Goal: Transaction & Acquisition: Book appointment/travel/reservation

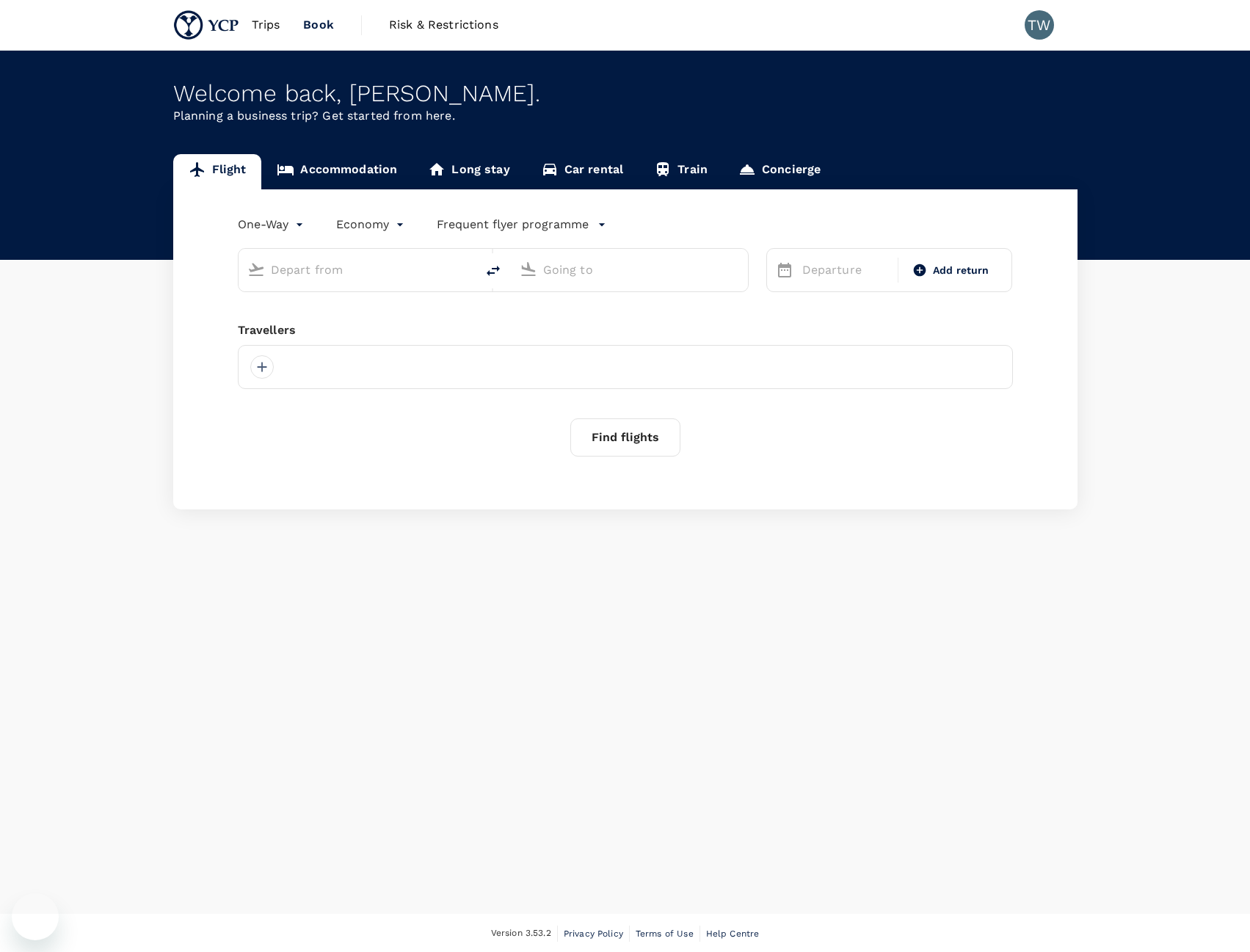
type input "roundtrip"
type input "Kuala Lumpur Intl (KUL)"
type input "Tokyo, Japan (any)"
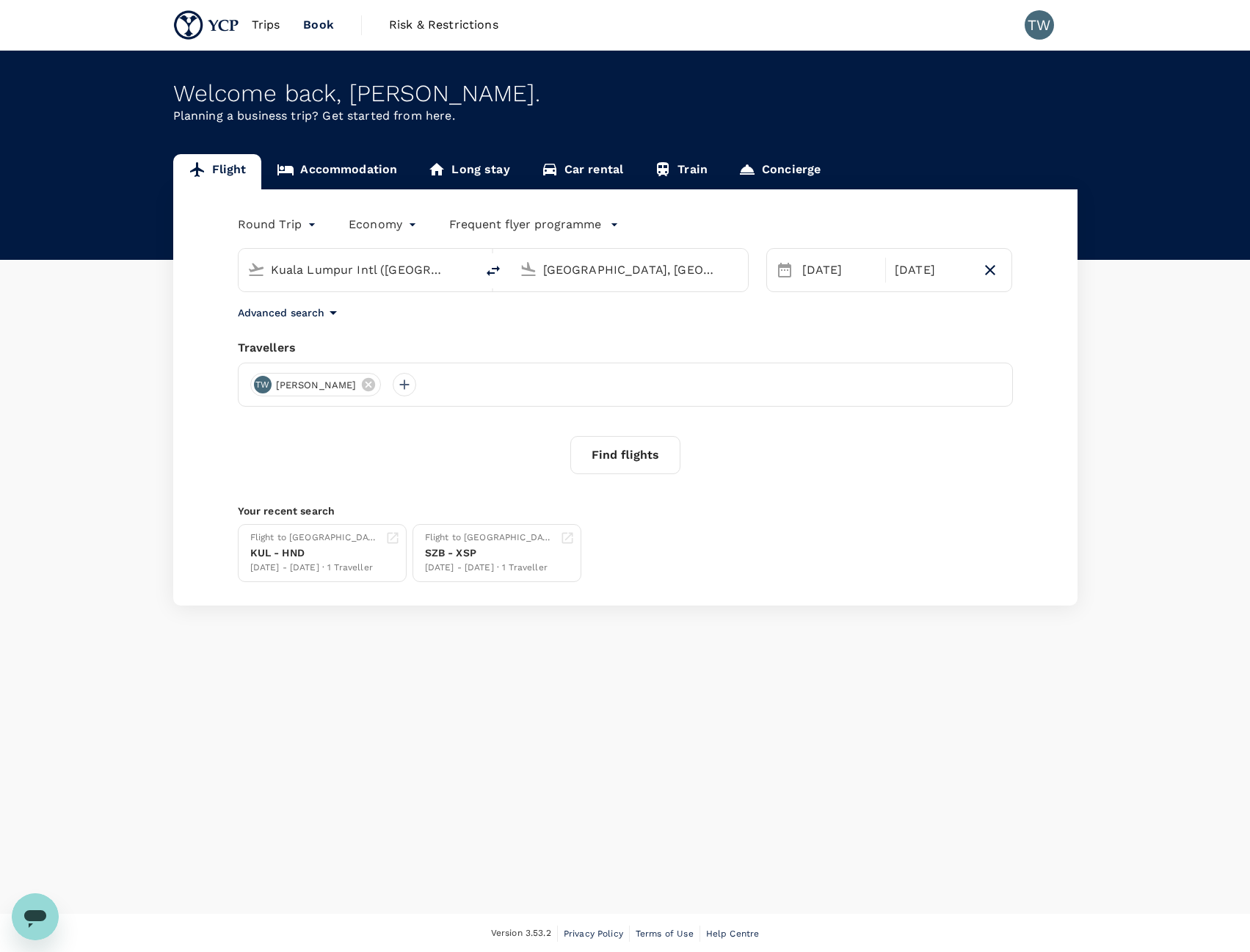
click at [124, 160] on div "Flight Accommodation Long stay Car rental Train Concierge Round Trip roundtrip …" at bounding box center [625, 380] width 1250 height 452
click at [374, 171] on link "Accommodation" at bounding box center [337, 172] width 151 height 35
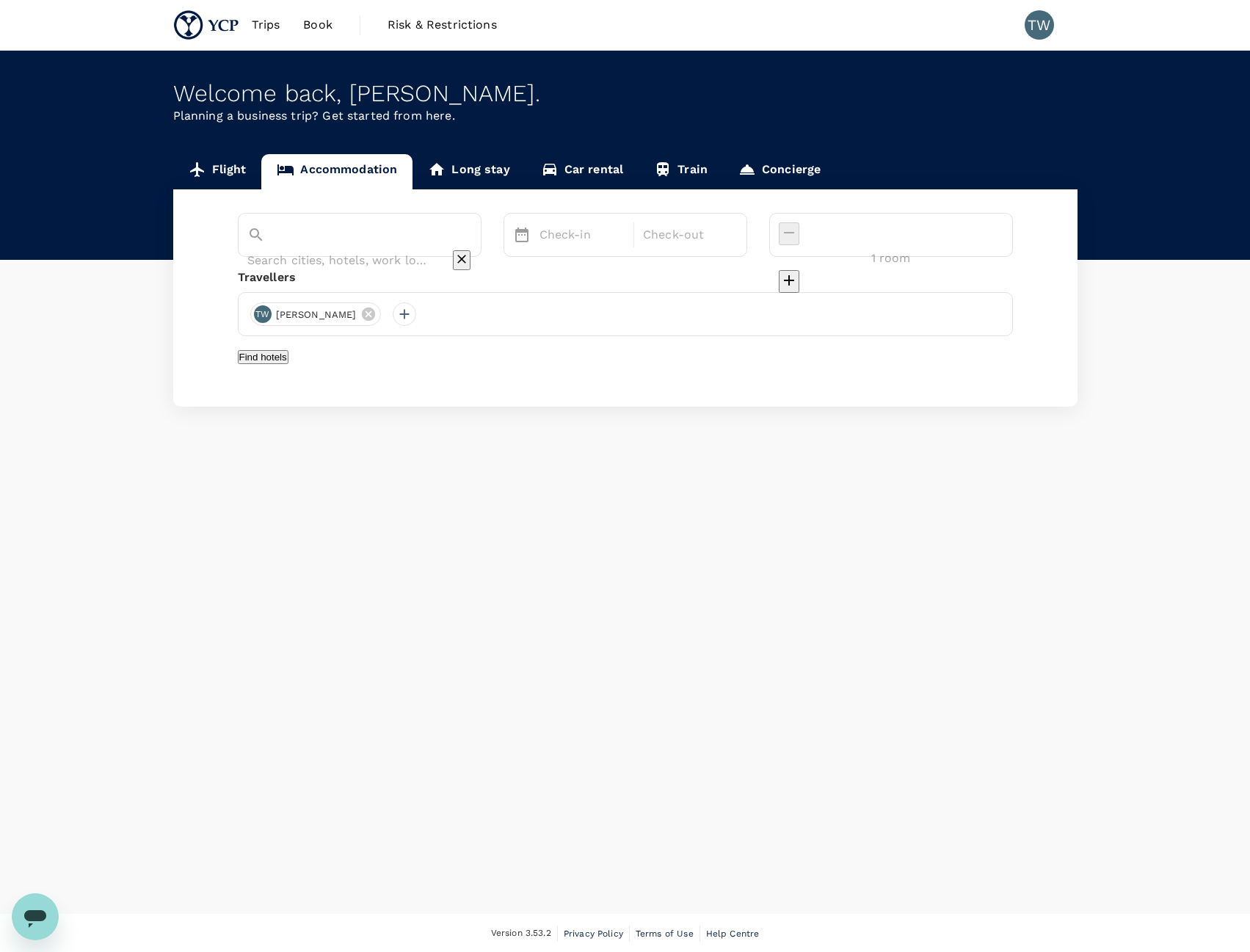
click at [387, 248] on div at bounding box center [359, 247] width 225 height 50
click at [395, 249] on input "text" at bounding box center [339, 260] width 184 height 23
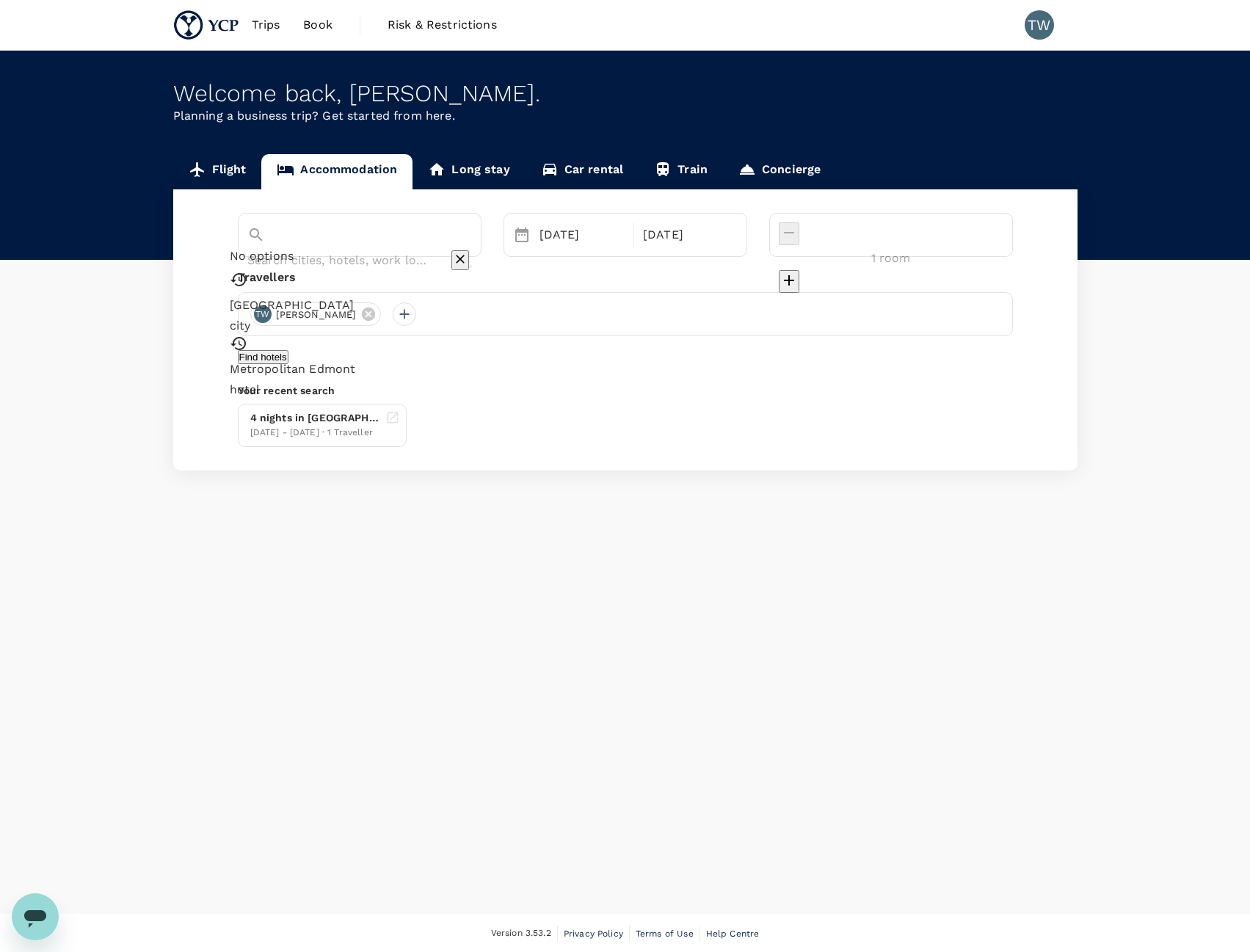
type input "Tokyo"
click at [608, 230] on div "14 Oct" at bounding box center [582, 235] width 98 height 29
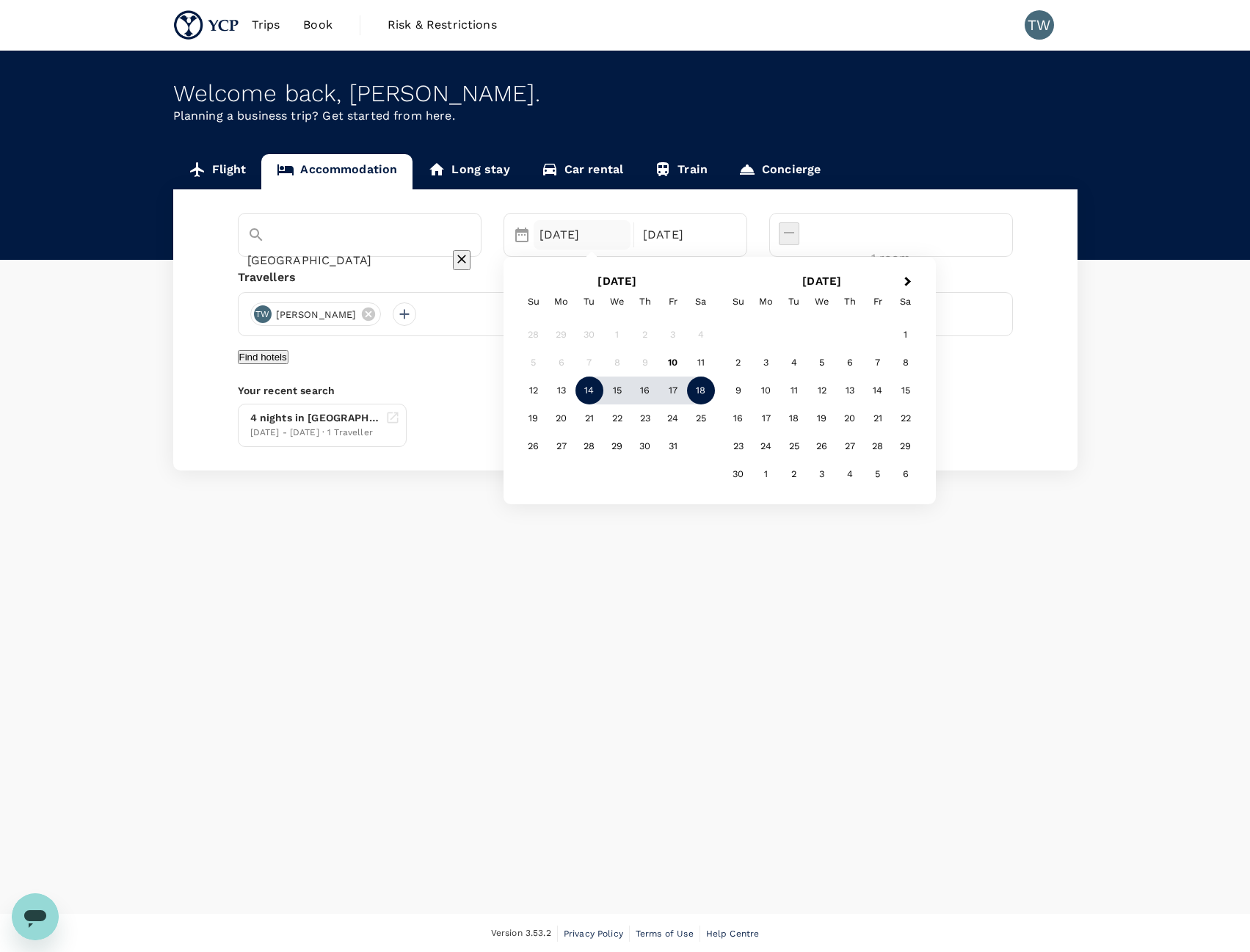
click at [753, 538] on div "Welcome back , Tomoyuki . Planning a business trip? Get started from here. Flig…" at bounding box center [625, 483] width 1250 height 863
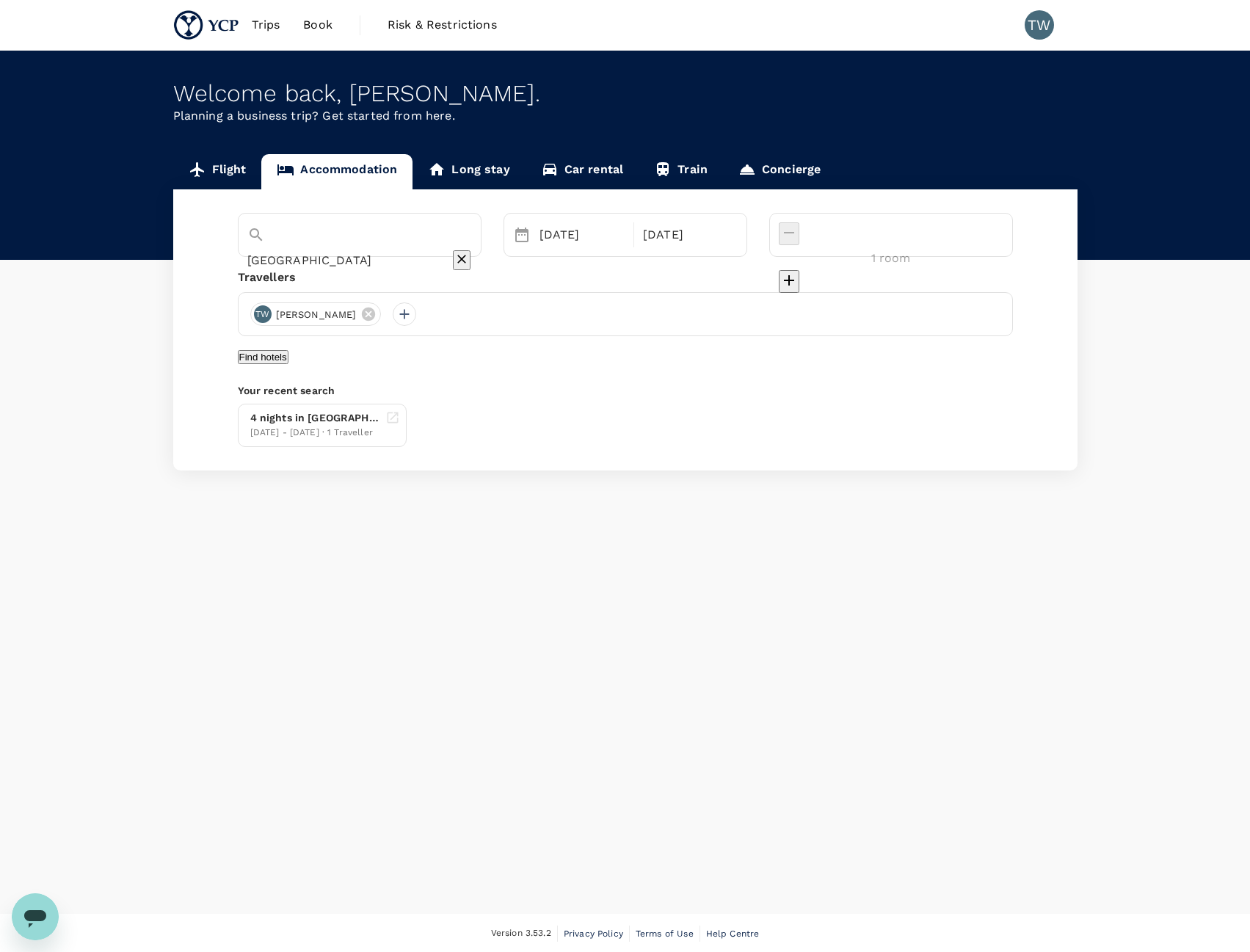
click at [288, 364] on button "Find hotels" at bounding box center [263, 357] width 51 height 14
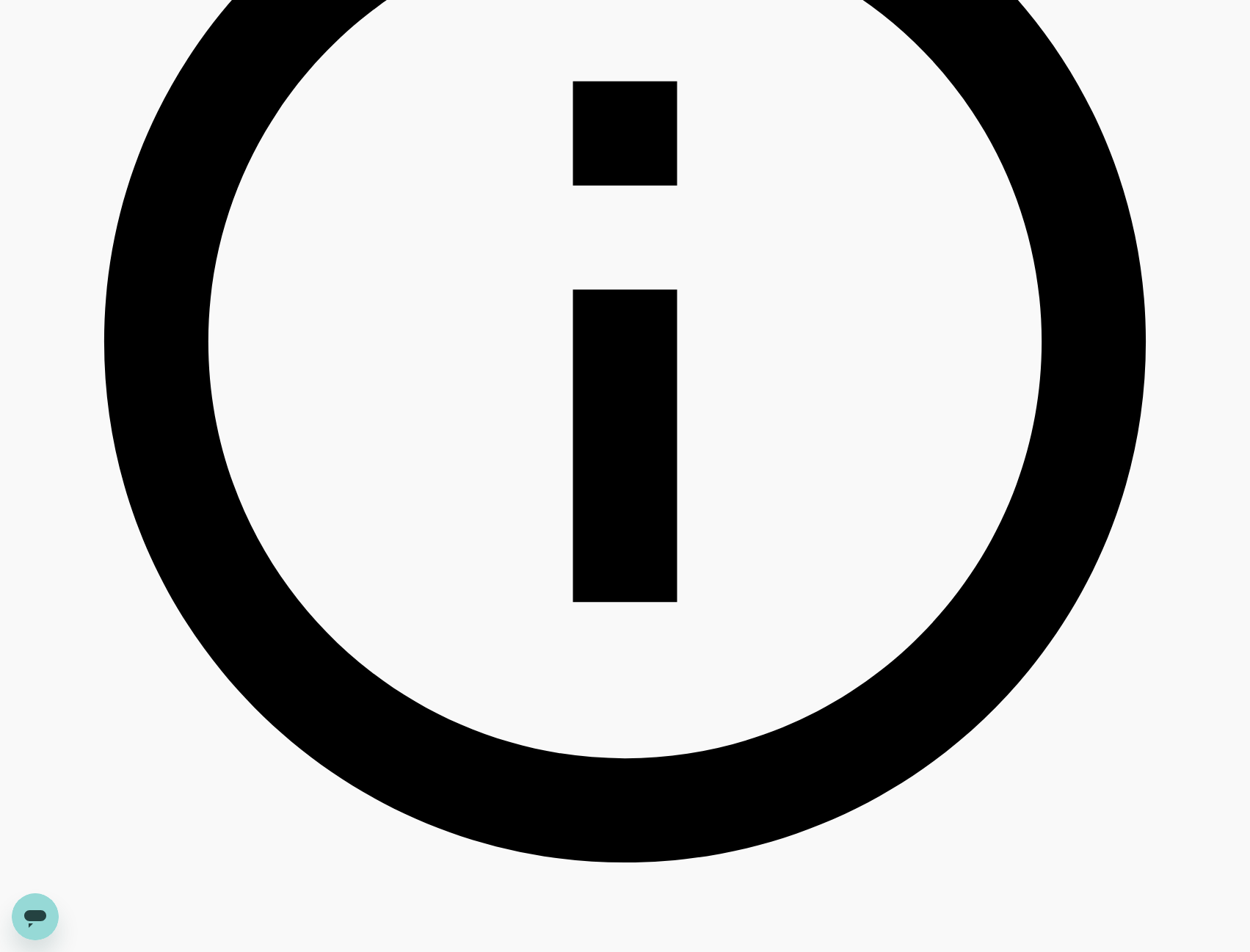
scroll to position [661, 0]
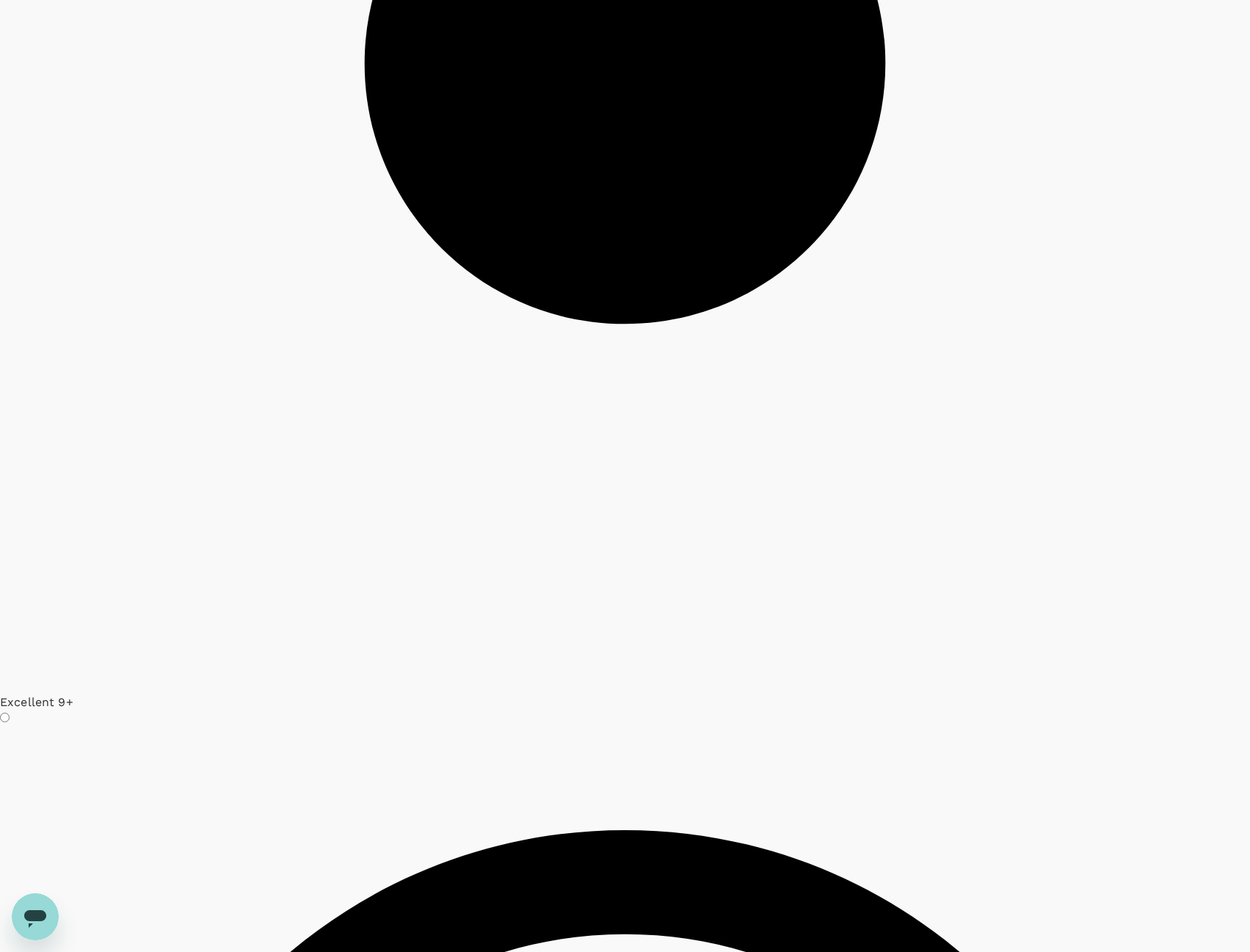
scroll to position [3743, 0]
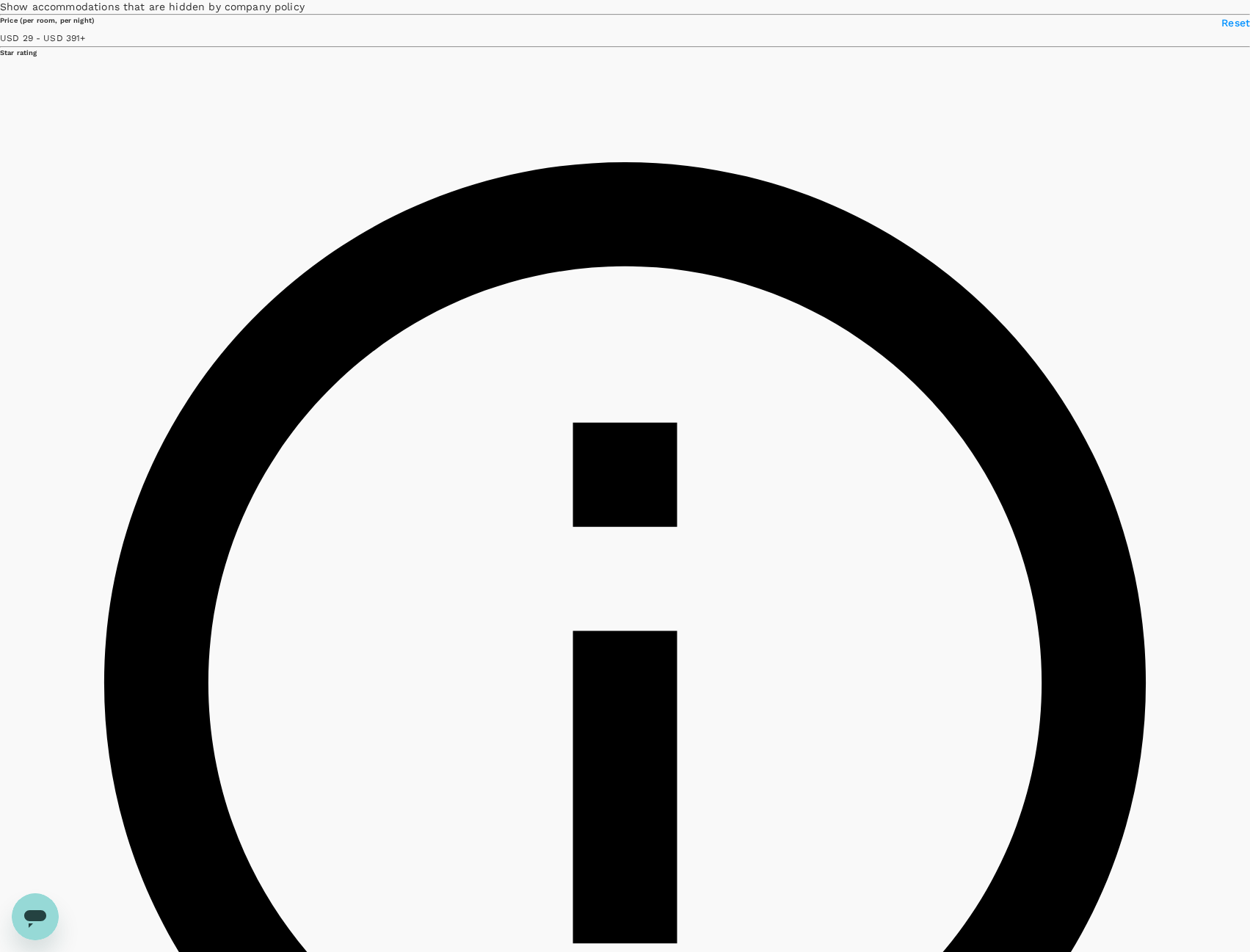
scroll to position [661, 0]
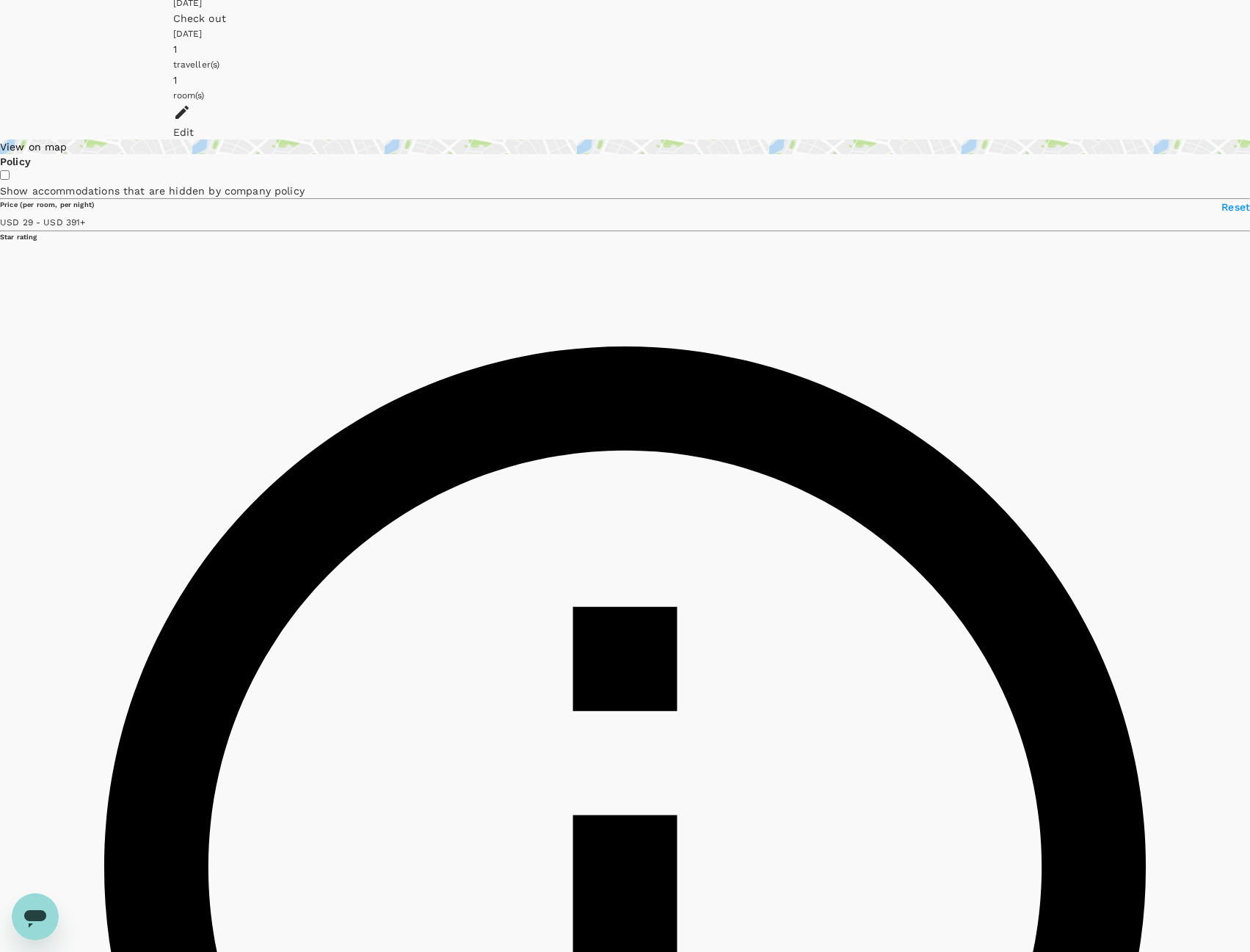
scroll to position [0, 0]
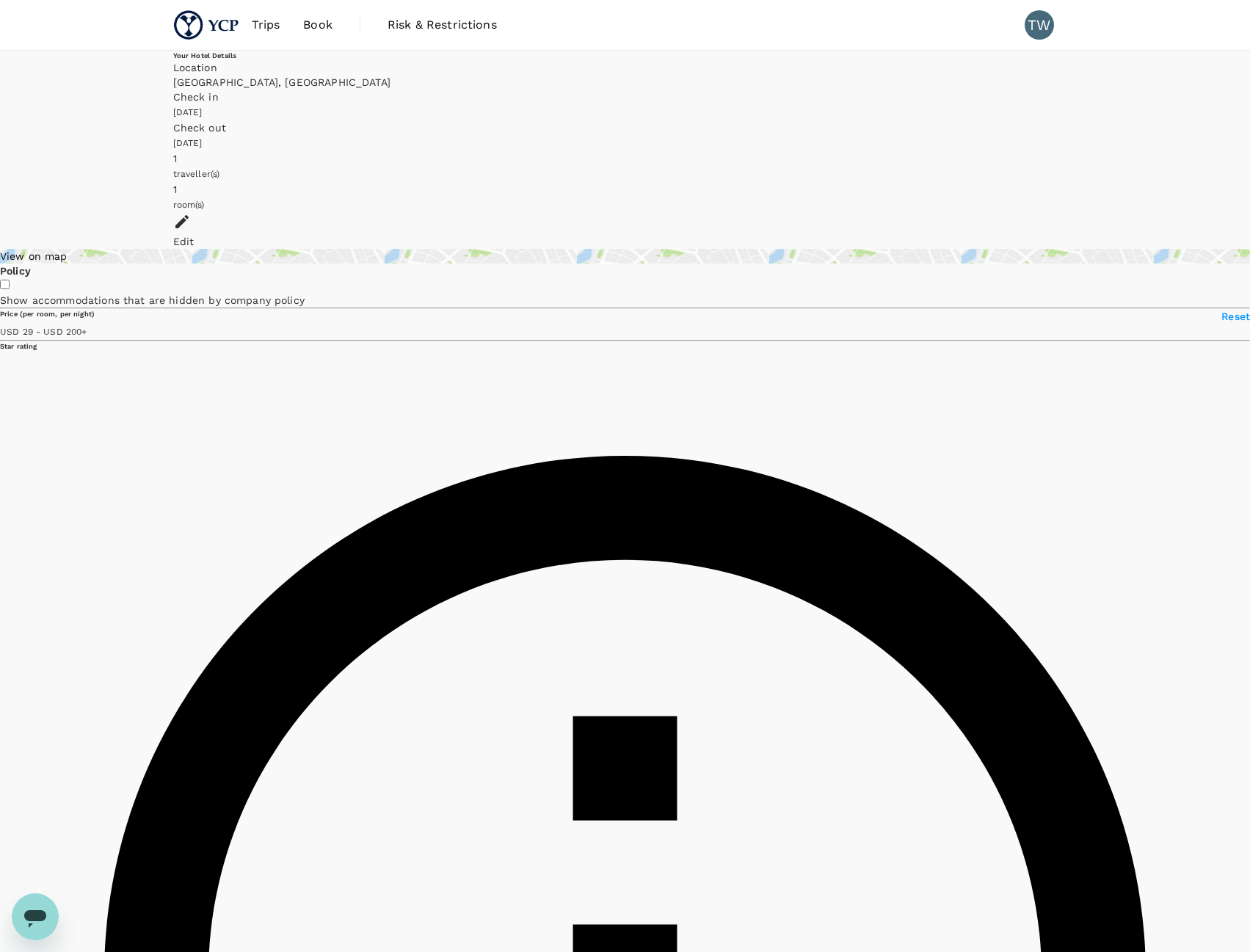
drag, startPoint x: 356, startPoint y: 340, endPoint x: 259, endPoint y: 342, distance: 97.0
click at [88, 337] on span at bounding box center [88, 331] width 0 height 12
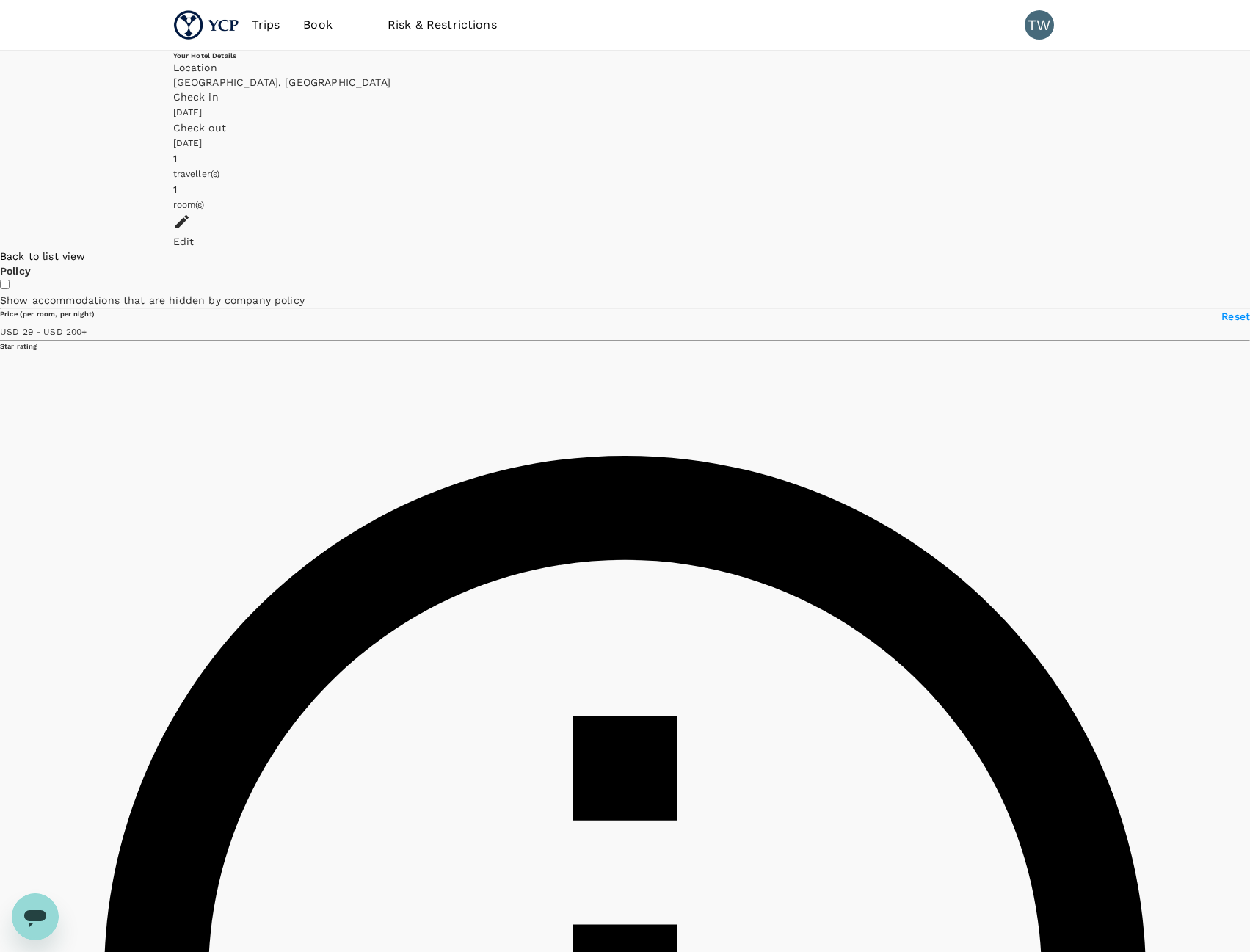
drag, startPoint x: 266, startPoint y: 334, endPoint x: 461, endPoint y: 357, distance: 196.4
click at [306, 249] on div "View on map" at bounding box center [625, 256] width 1250 height 15
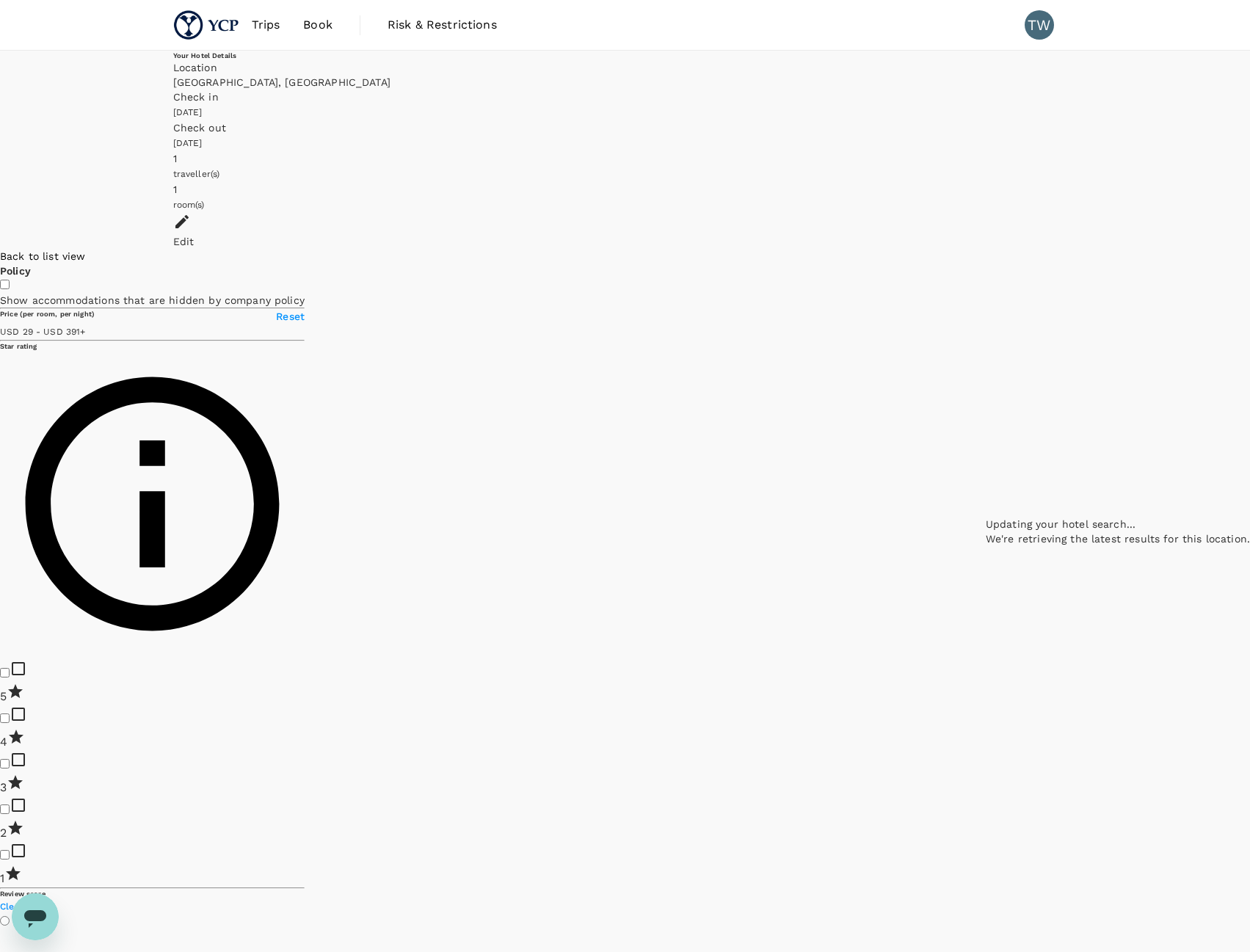
click at [985, 249] on div at bounding box center [1117, 249] width 264 height 0
drag, startPoint x: 549, startPoint y: 342, endPoint x: 718, endPoint y: 651, distance: 352.2
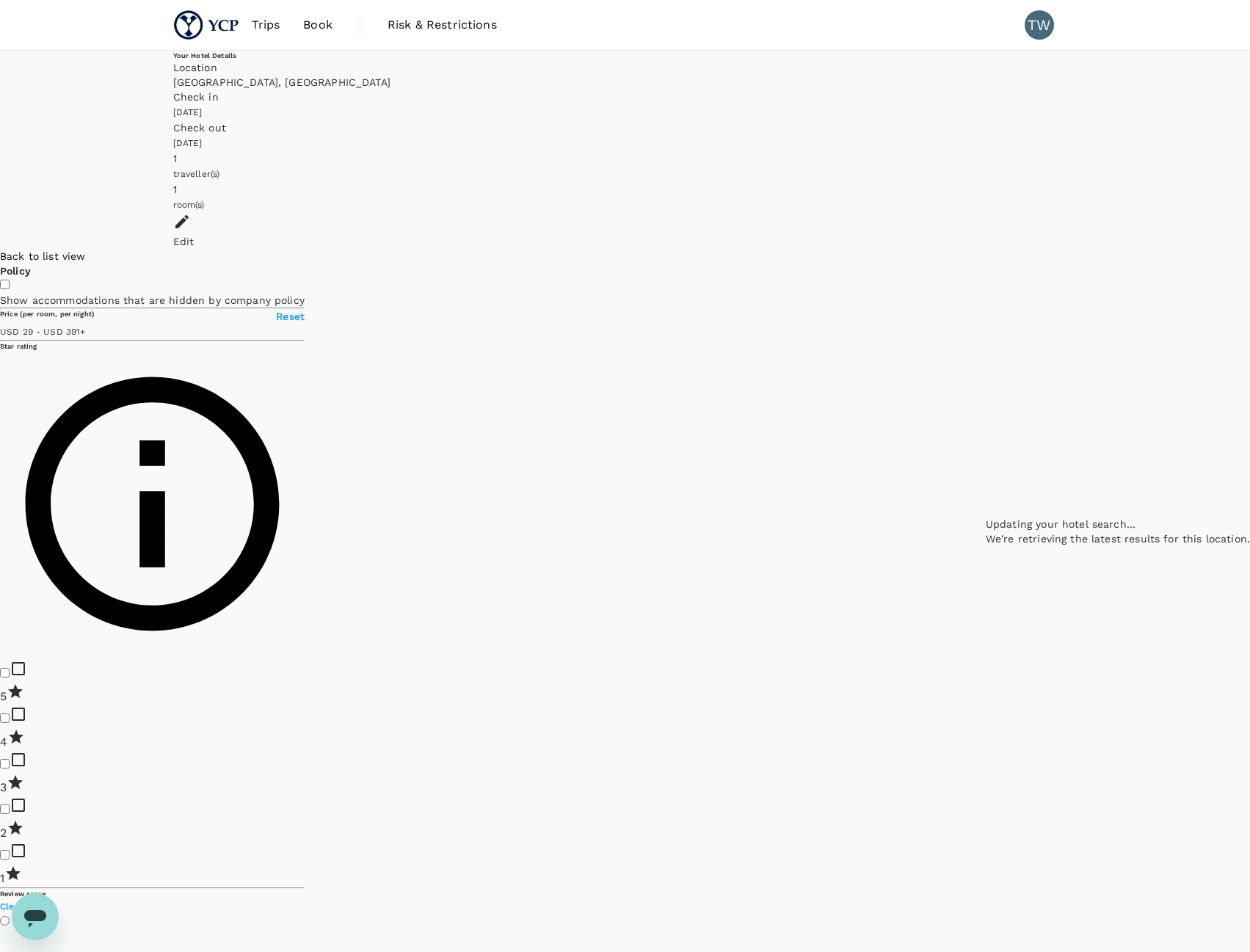
click at [985, 249] on div at bounding box center [1117, 249] width 264 height 0
click at [1247, 382] on div "KKR Hotel Tokyo 1 Star 2 Stars 3 Stars 4 Stars 5 Stars 8.4 Very good USD 138.98…" at bounding box center [1247, 224] width 0 height 316
drag, startPoint x: 481, startPoint y: 483, endPoint x: 585, endPoint y: 554, distance: 125.9
click at [1249, 249] on div at bounding box center [1250, 249] width 0 height 0
click at [882, 198] on icon at bounding box center [887, 191] width 10 height 15
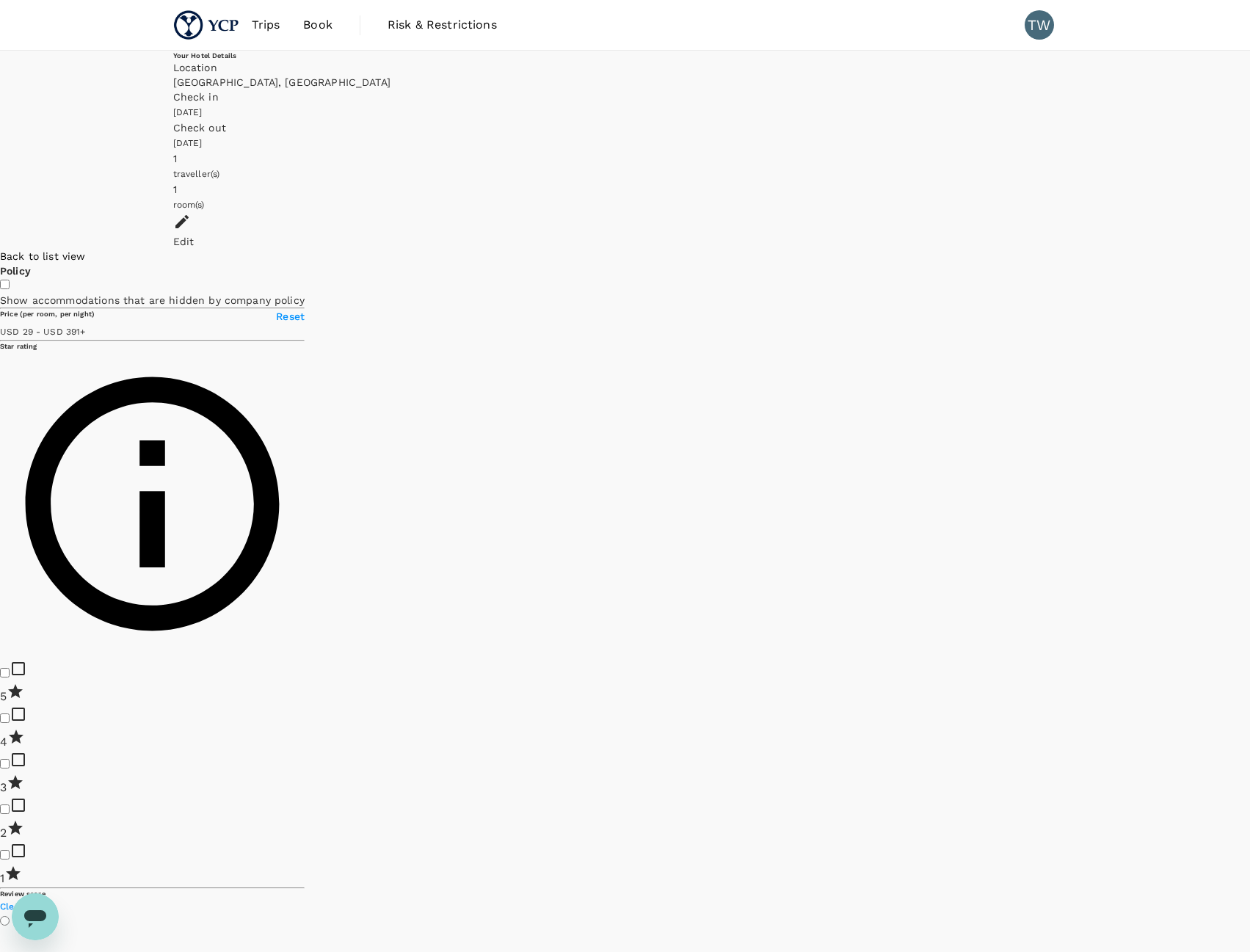
type input "390.03"
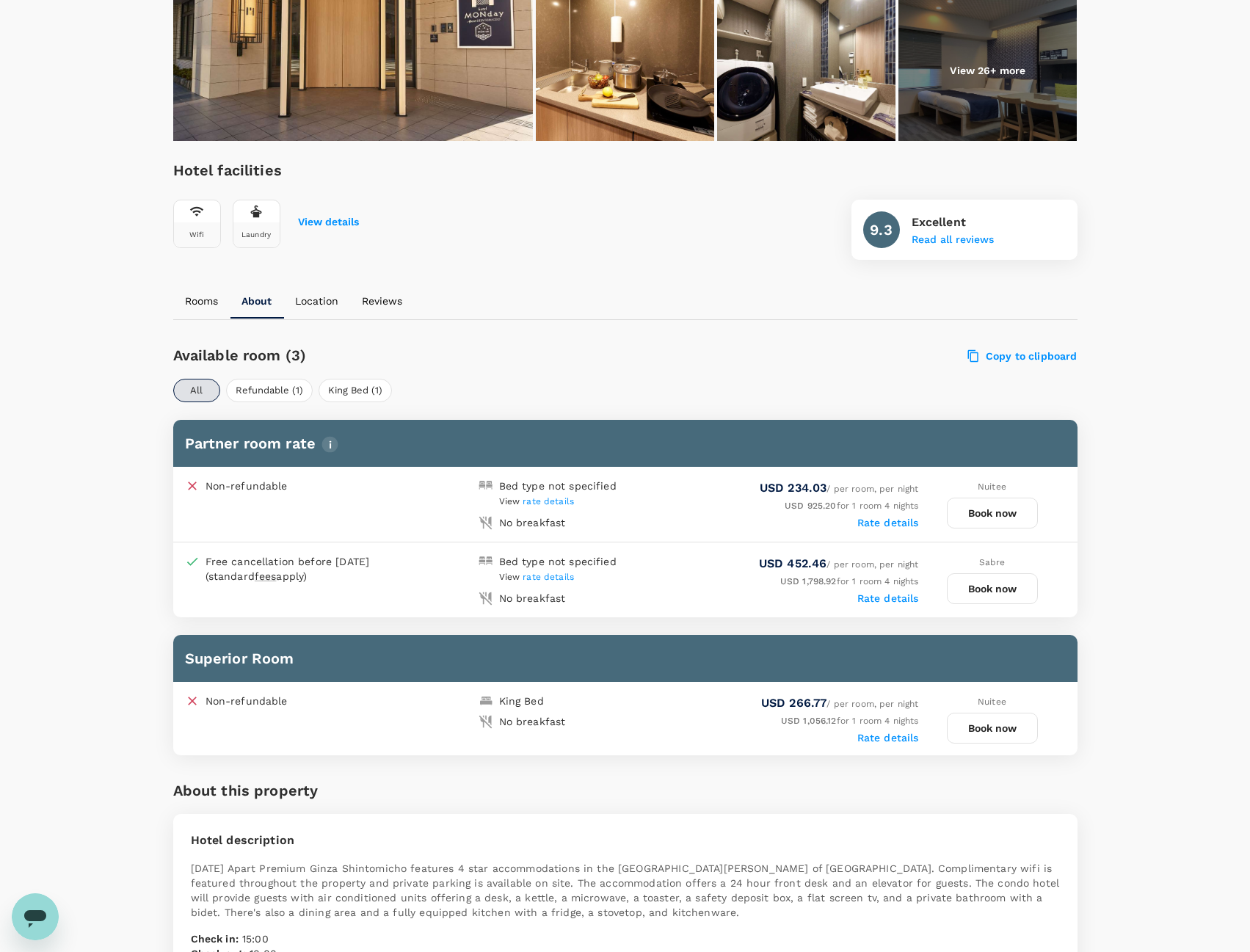
scroll to position [220, 0]
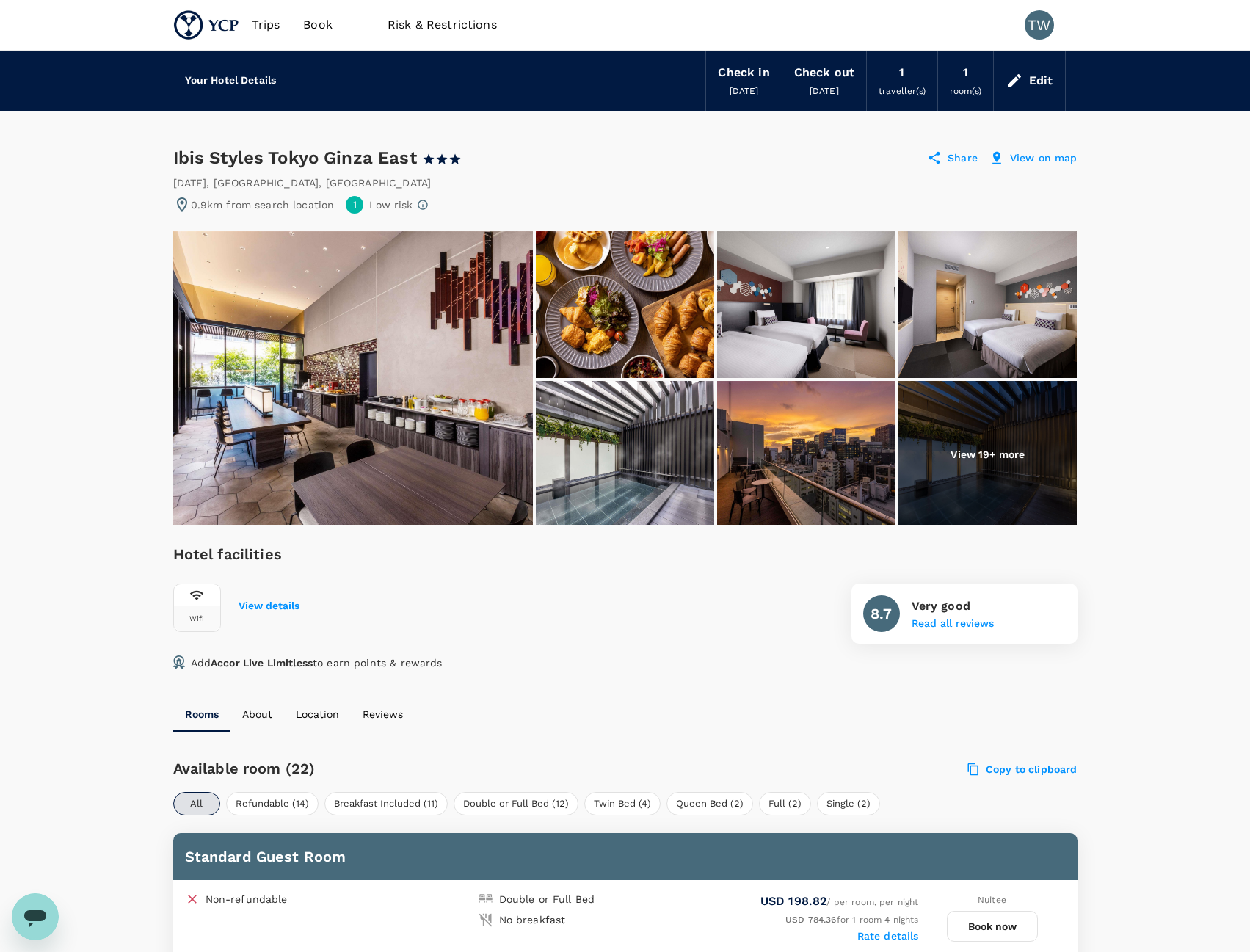
click at [1061, 159] on p "View on map" at bounding box center [1043, 158] width 68 height 15
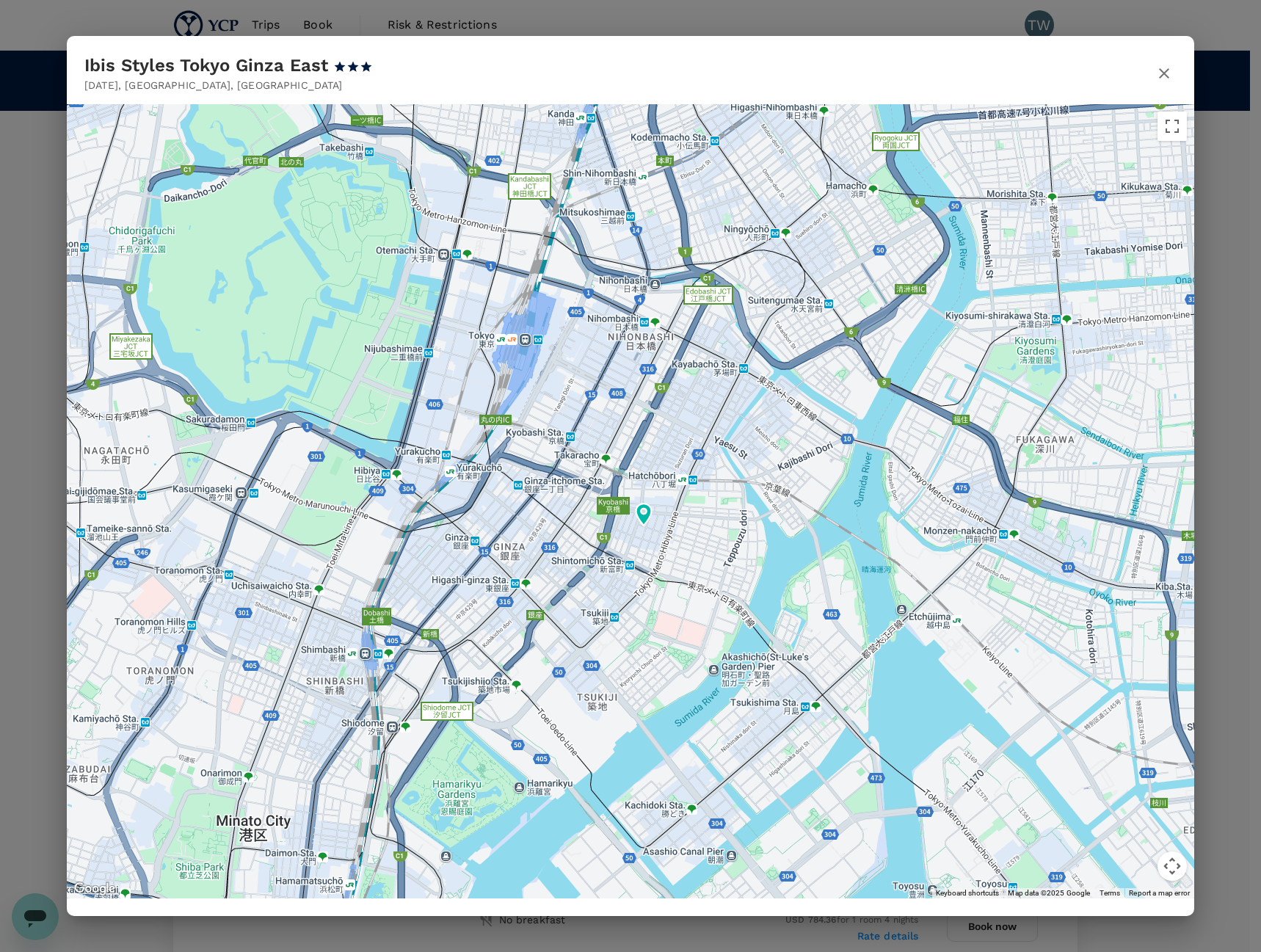
click at [1161, 75] on icon "button" at bounding box center [1163, 73] width 18 height 18
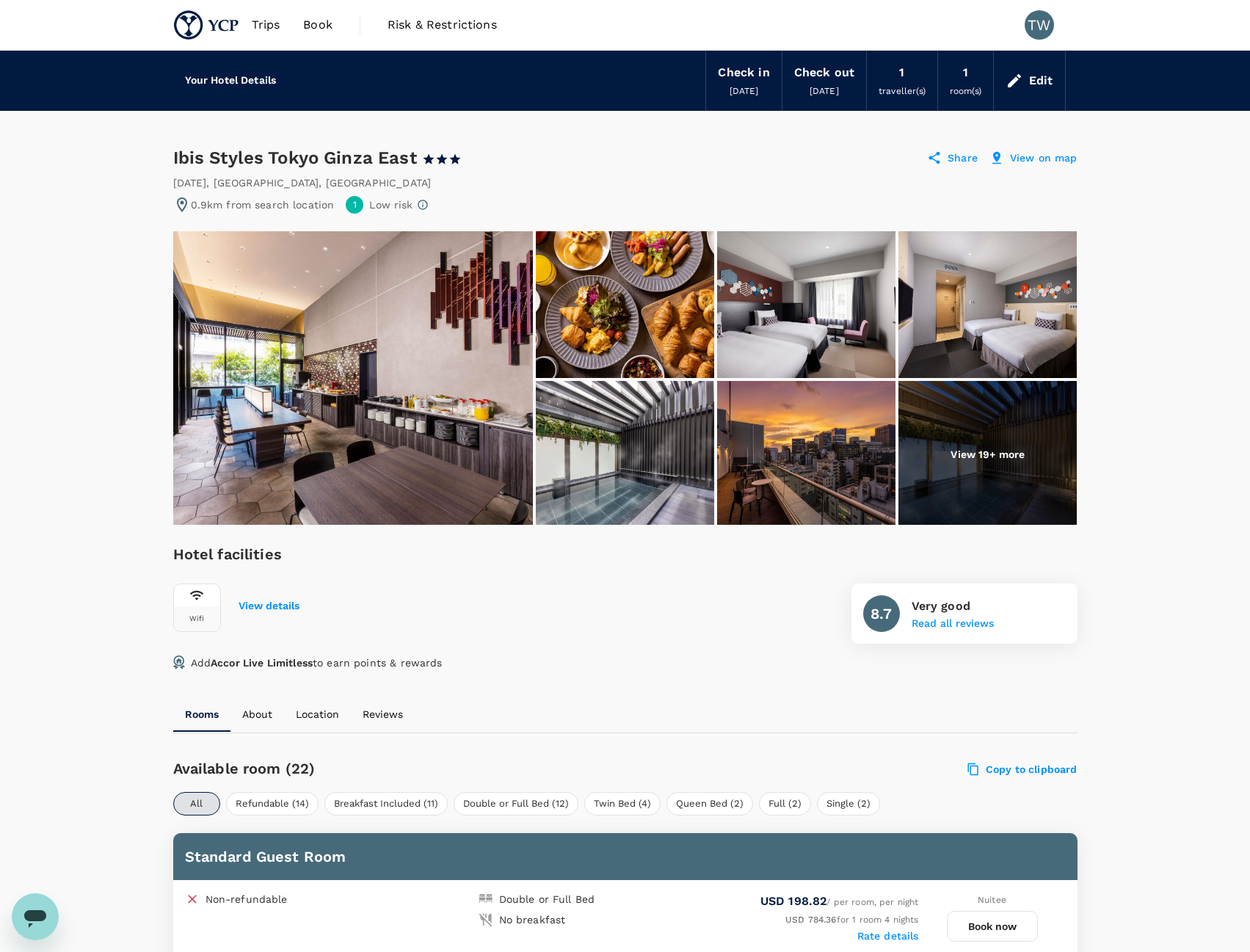
click at [997, 453] on p "View 19+ more" at bounding box center [987, 454] width 74 height 15
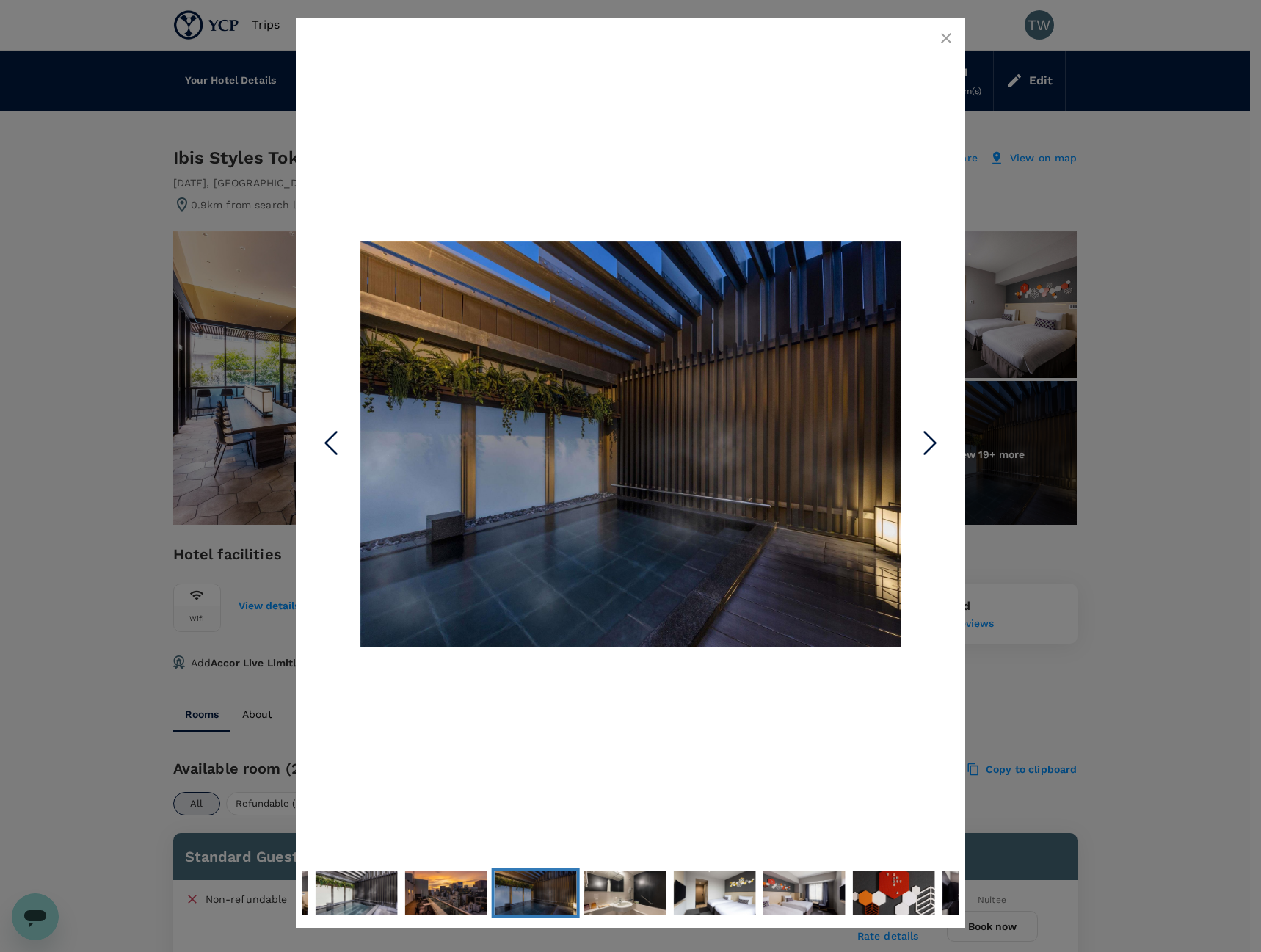
click at [928, 433] on icon "Next Slide" at bounding box center [929, 443] width 44 height 44
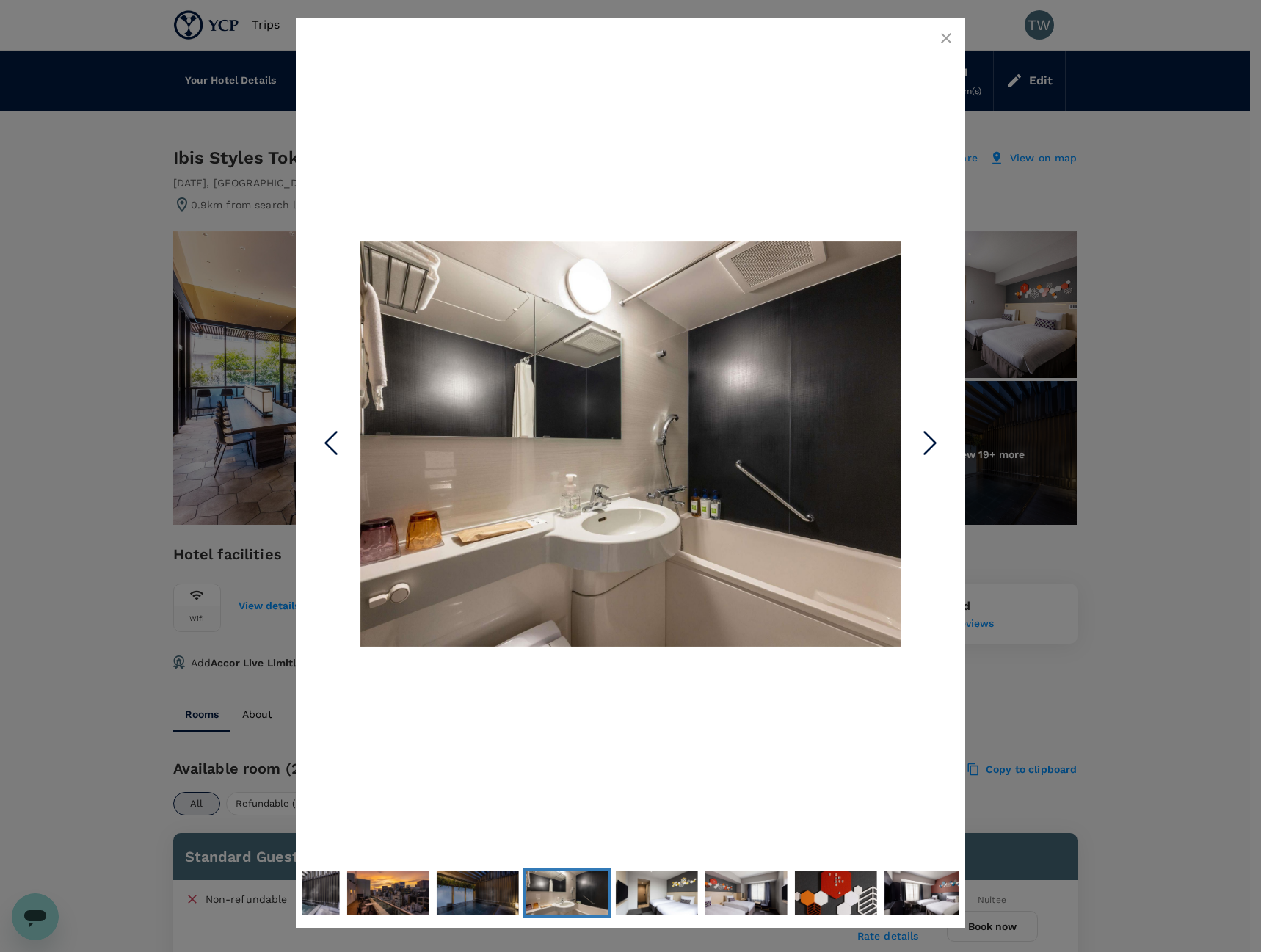
click at [928, 433] on icon "Next Slide" at bounding box center [929, 443] width 44 height 44
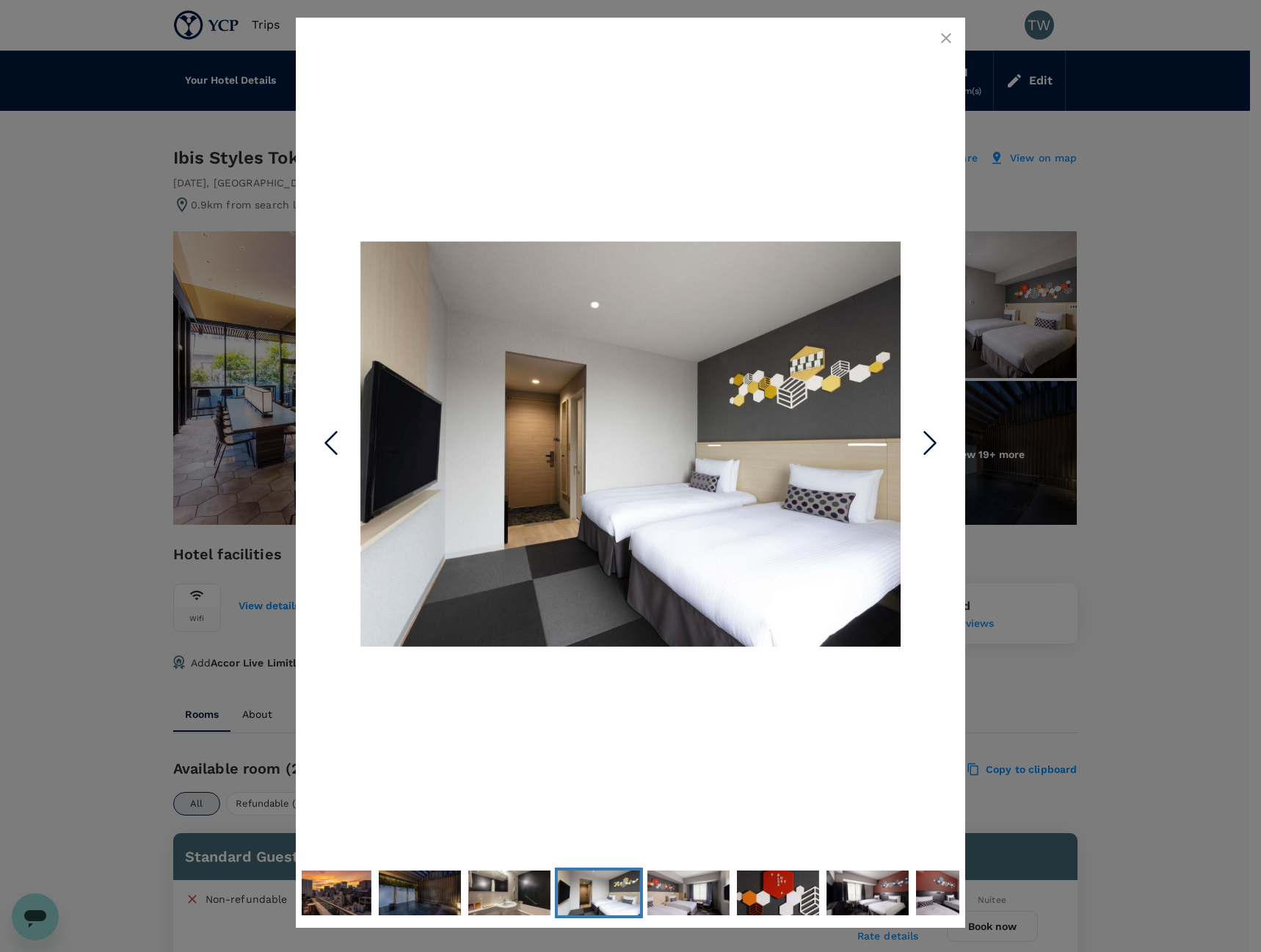
click at [324, 451] on icon "Previous Slide" at bounding box center [331, 443] width 44 height 44
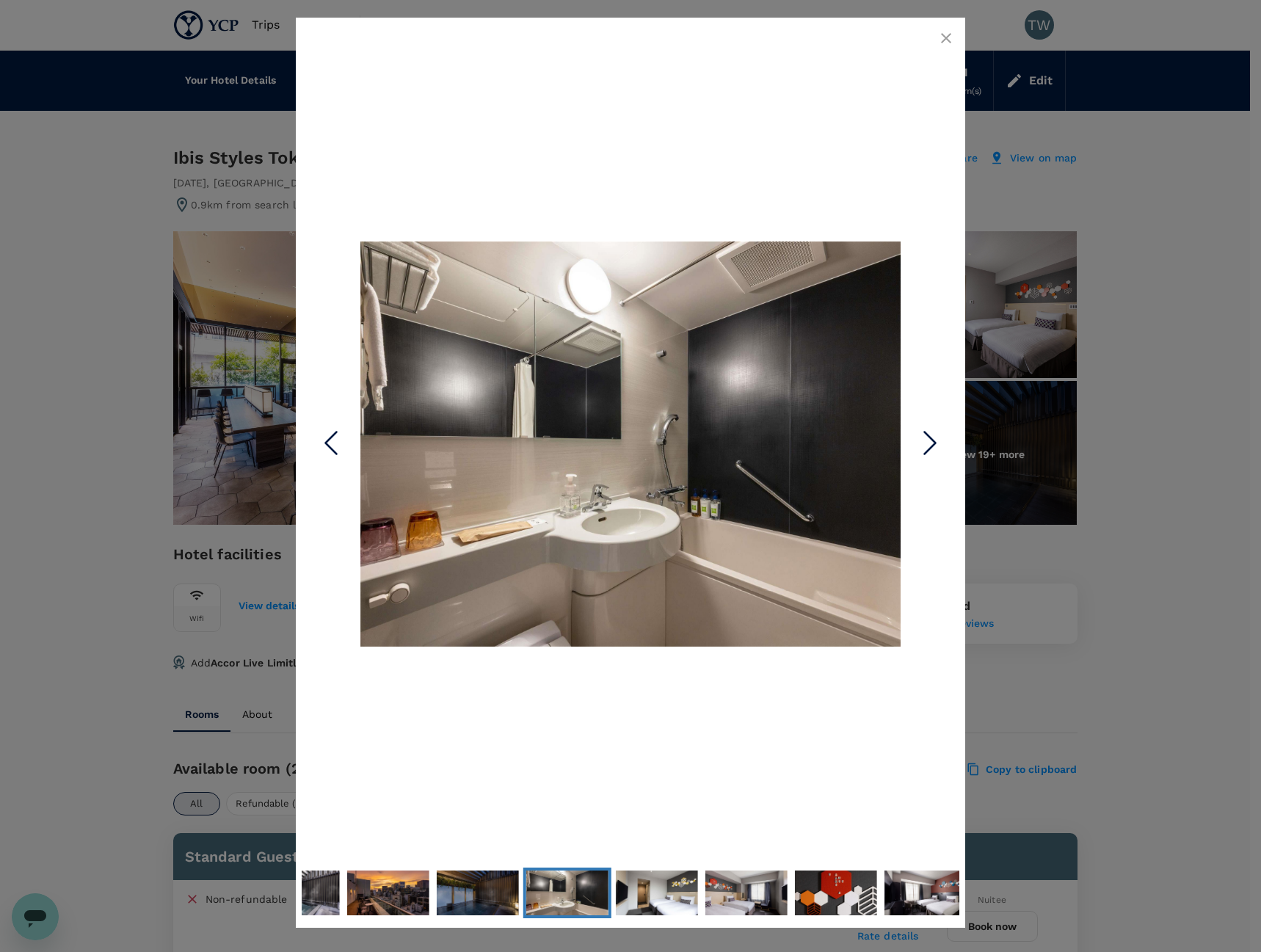
click at [919, 460] on icon "Next Slide" at bounding box center [929, 443] width 44 height 44
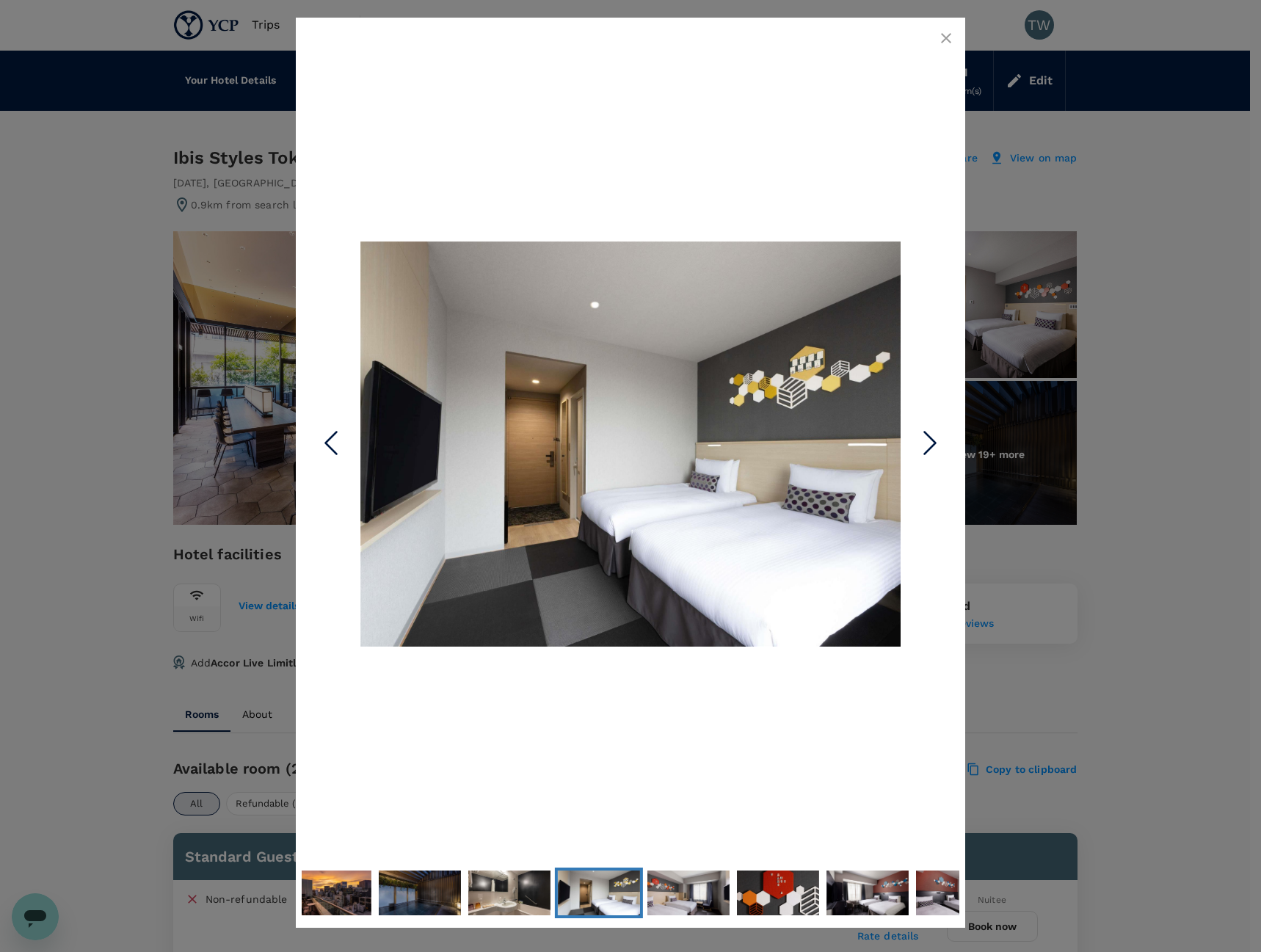
click at [930, 452] on icon "Next Slide" at bounding box center [929, 443] width 44 height 44
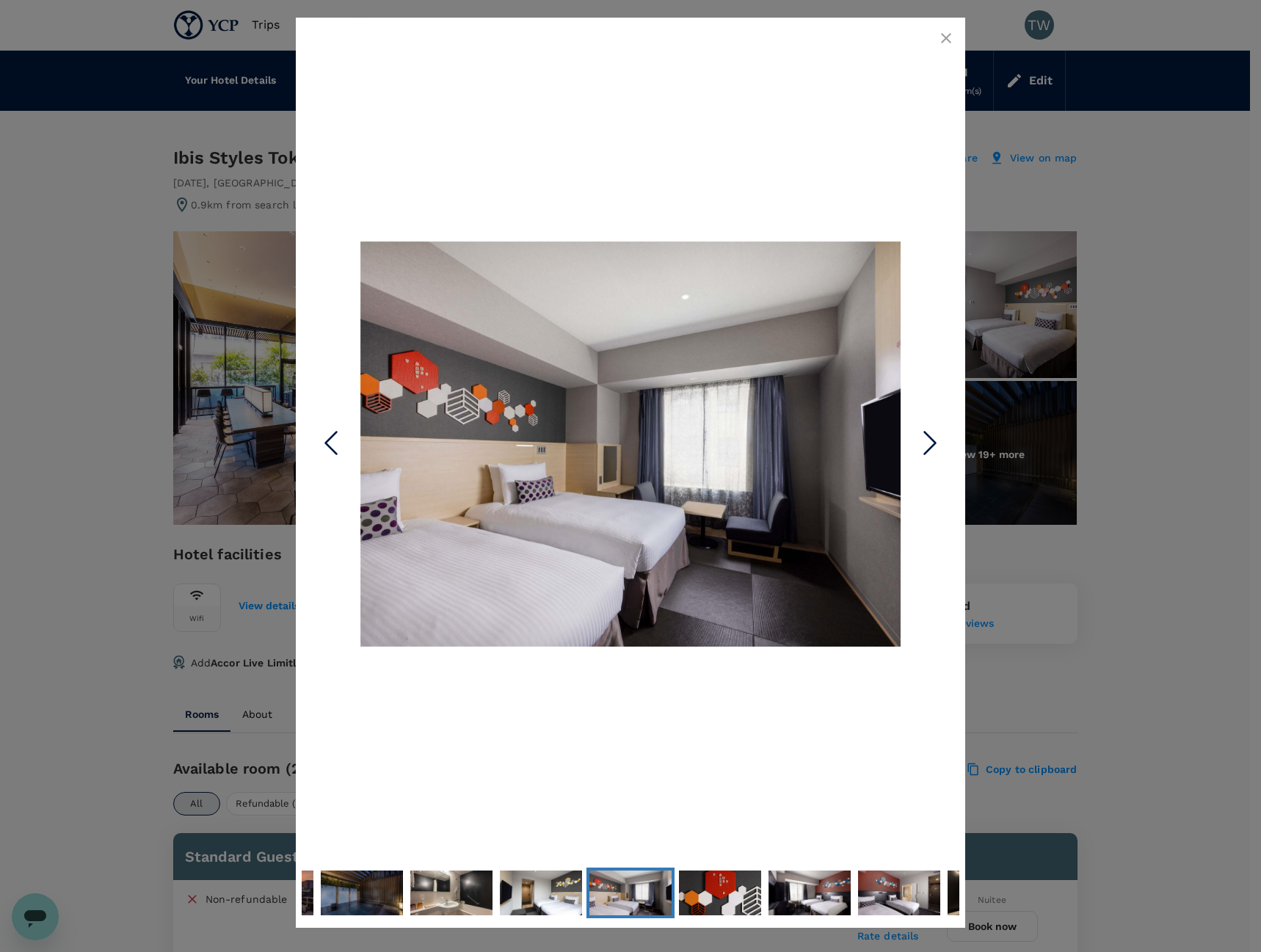
click at [930, 452] on icon "Next Slide" at bounding box center [929, 443] width 44 height 44
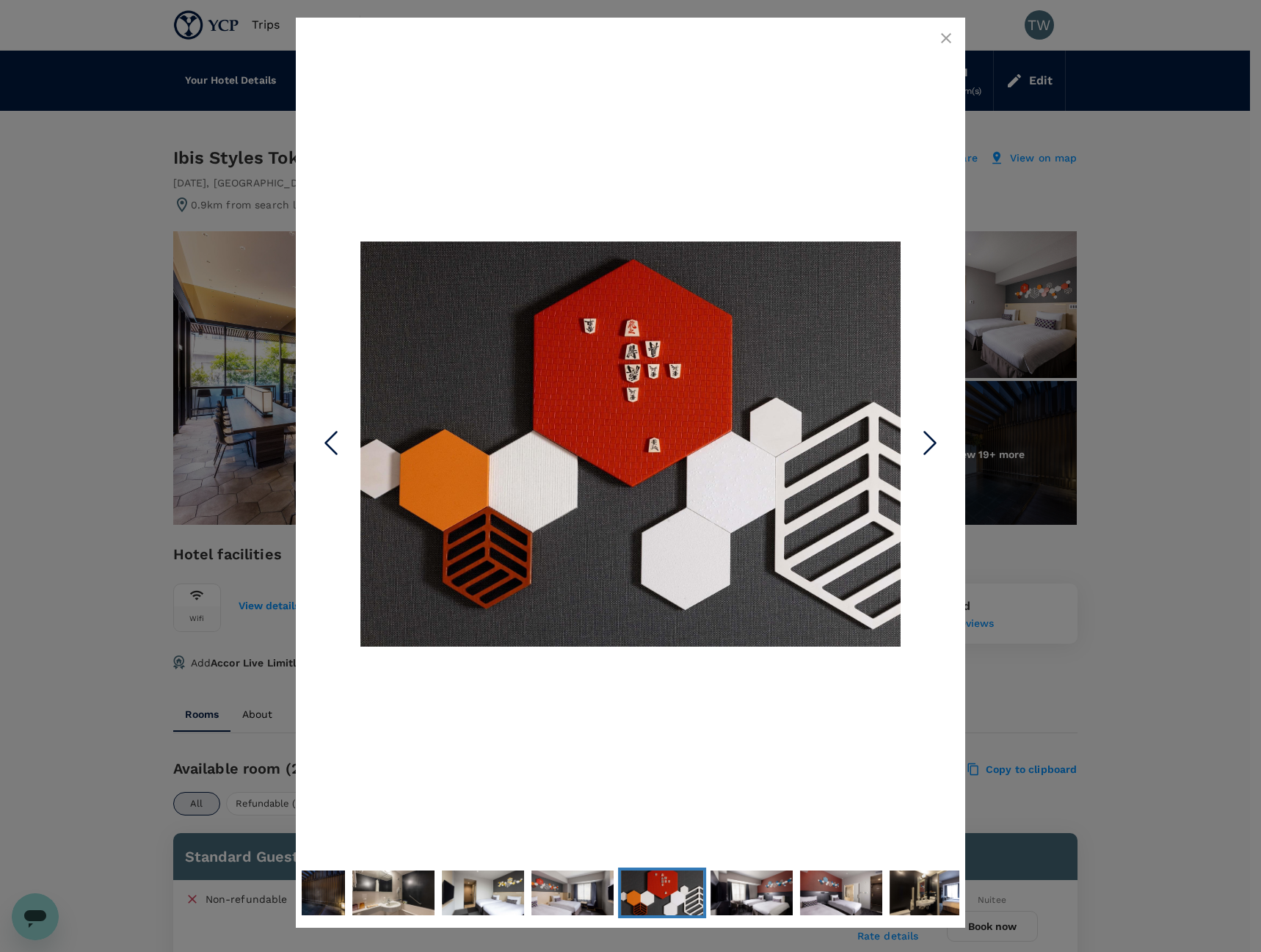
click at [930, 452] on icon "Next Slide" at bounding box center [929, 443] width 44 height 44
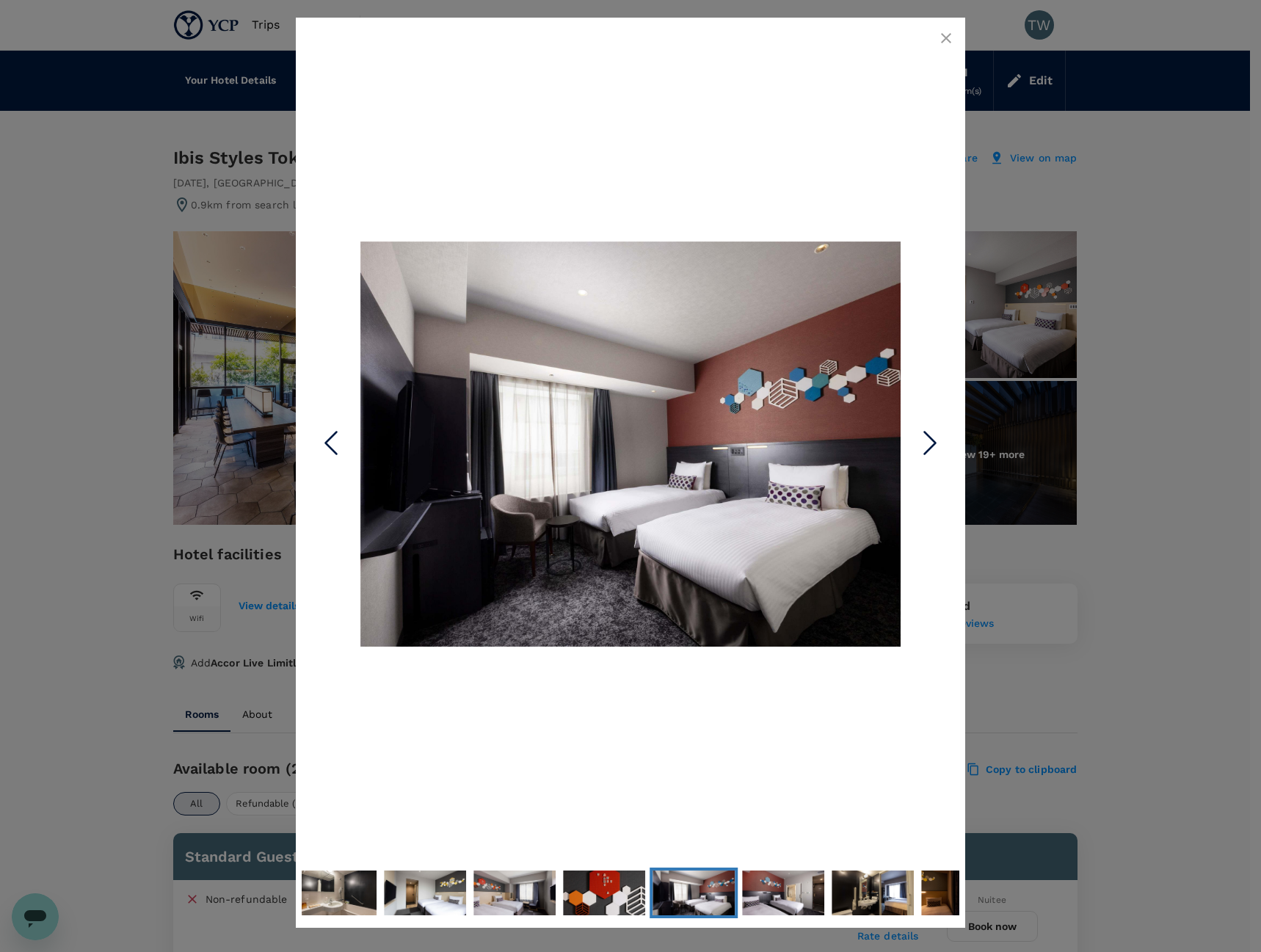
click at [930, 452] on icon "Next Slide" at bounding box center [929, 443] width 44 height 44
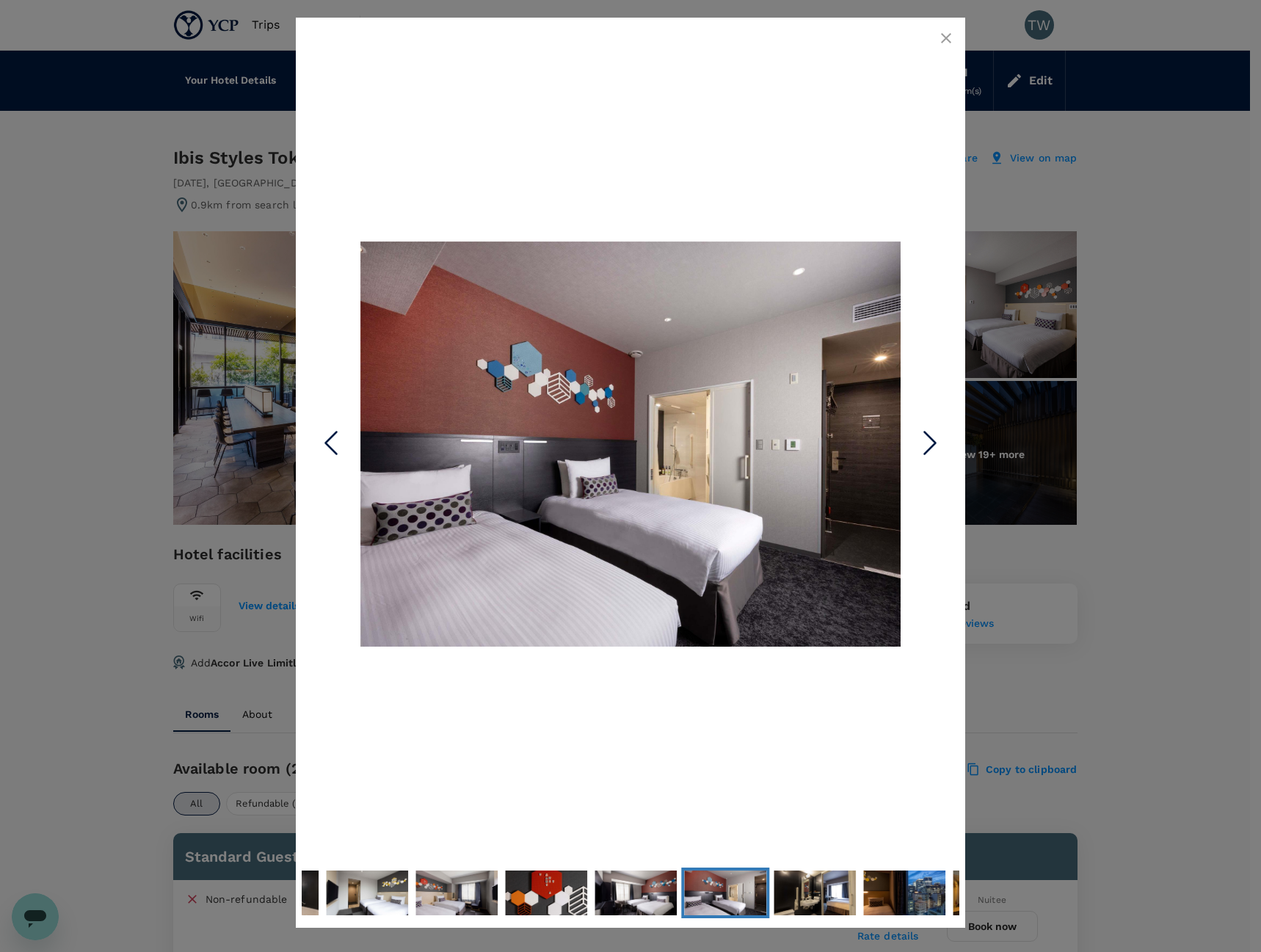
click at [930, 452] on icon "Next Slide" at bounding box center [929, 443] width 44 height 44
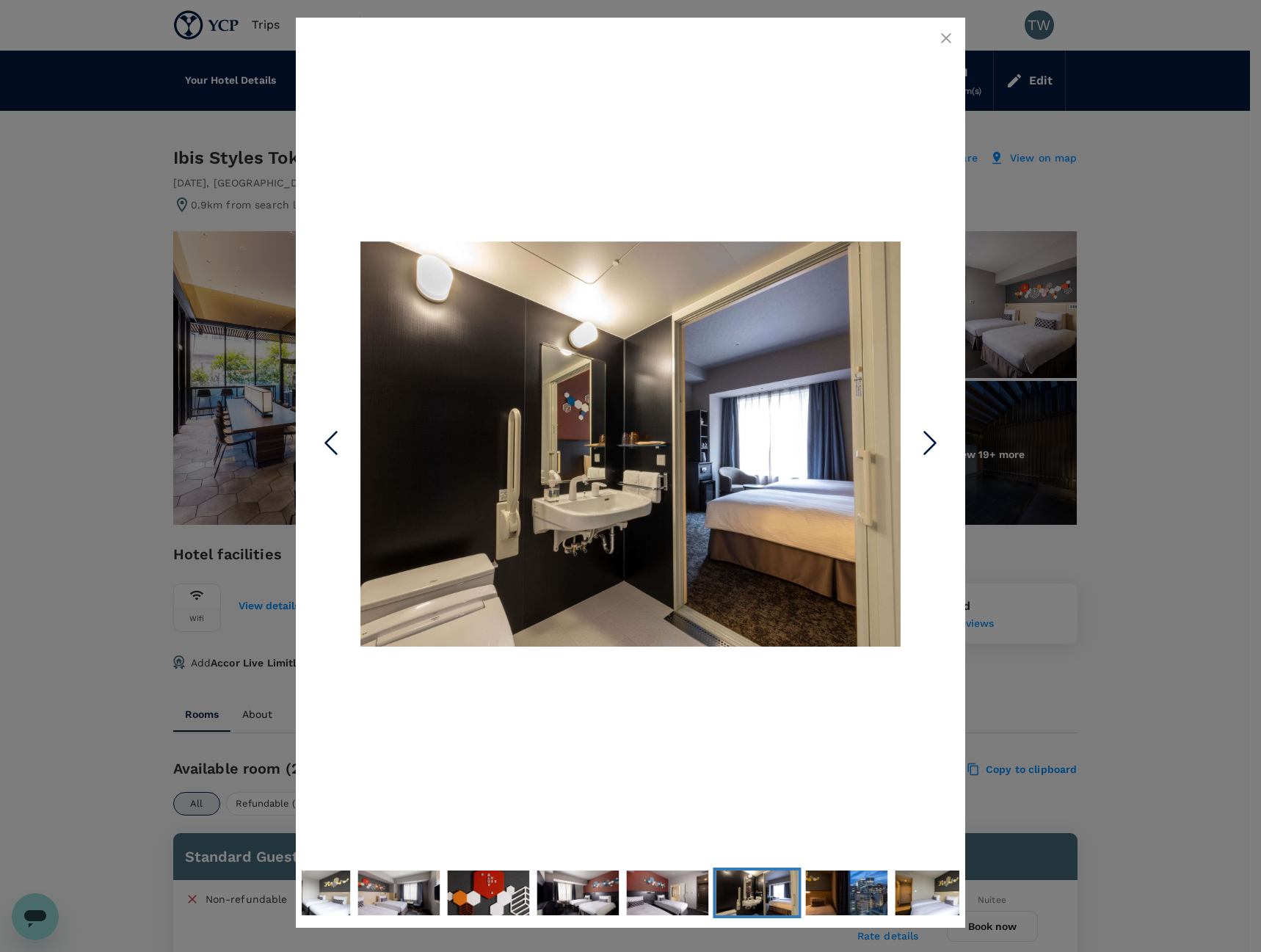
click at [930, 452] on icon "Next Slide" at bounding box center [929, 443] width 44 height 44
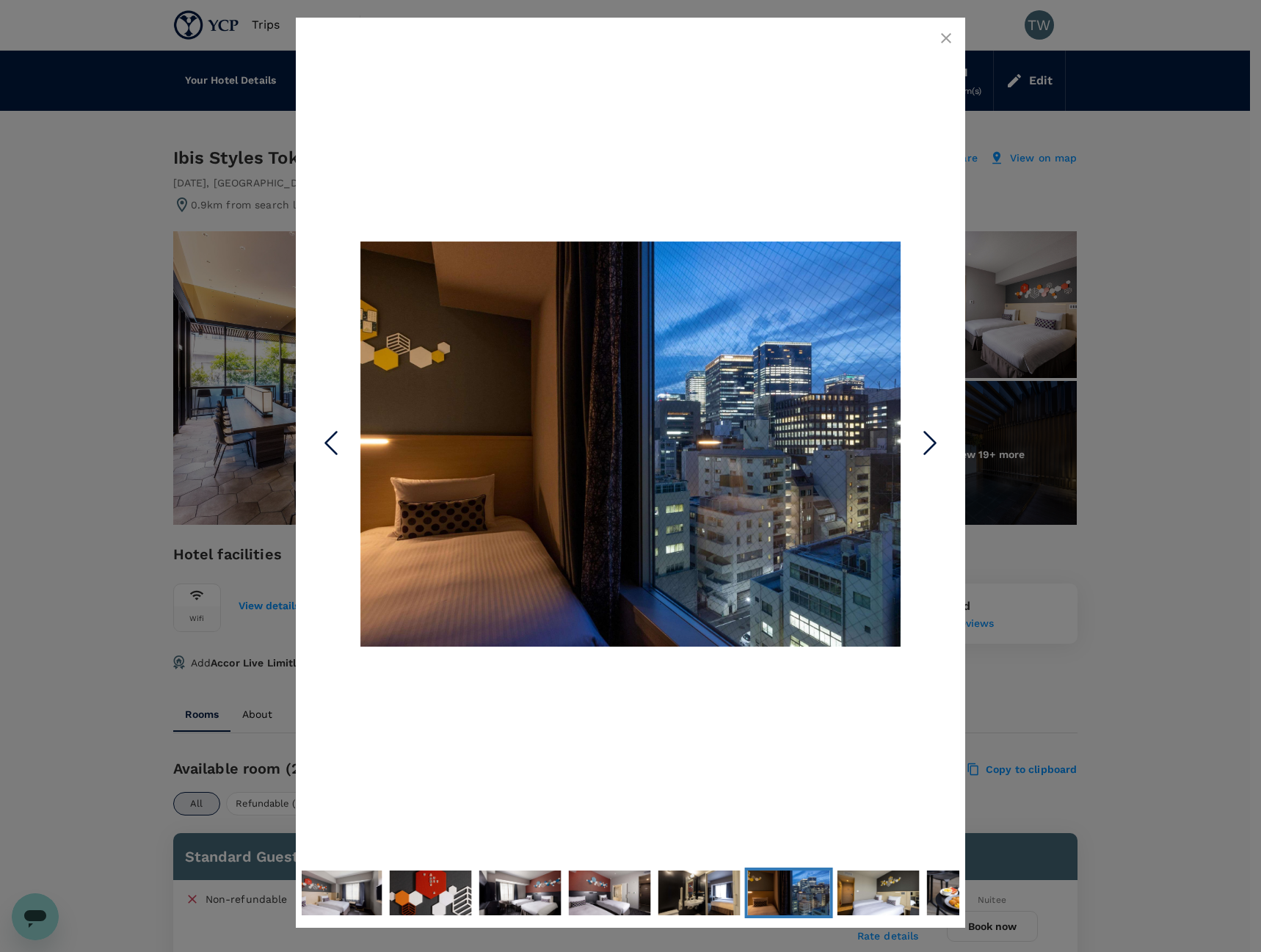
click at [930, 452] on icon "Next Slide" at bounding box center [929, 443] width 44 height 44
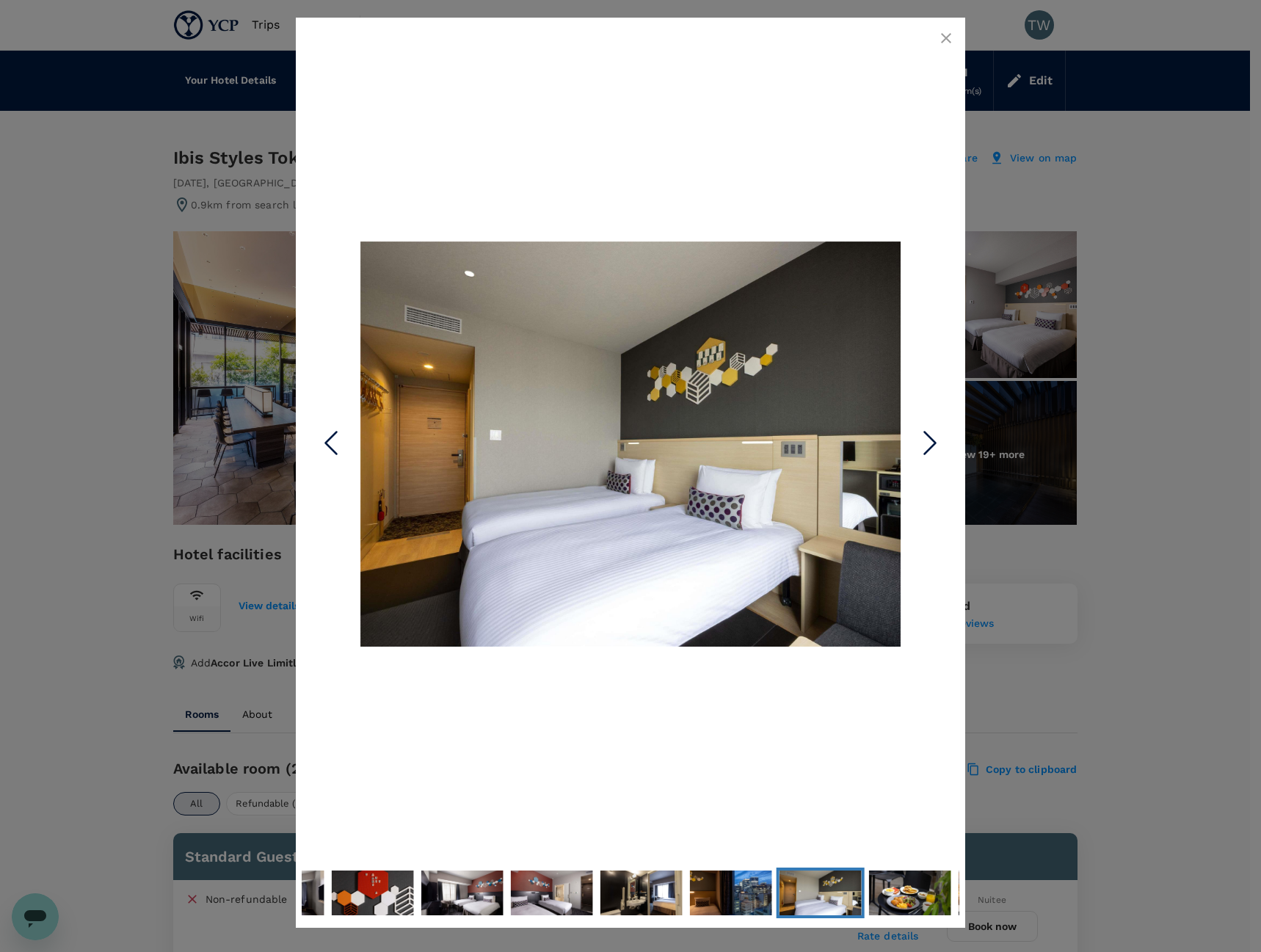
click at [930, 452] on icon "Next Slide" at bounding box center [929, 443] width 44 height 44
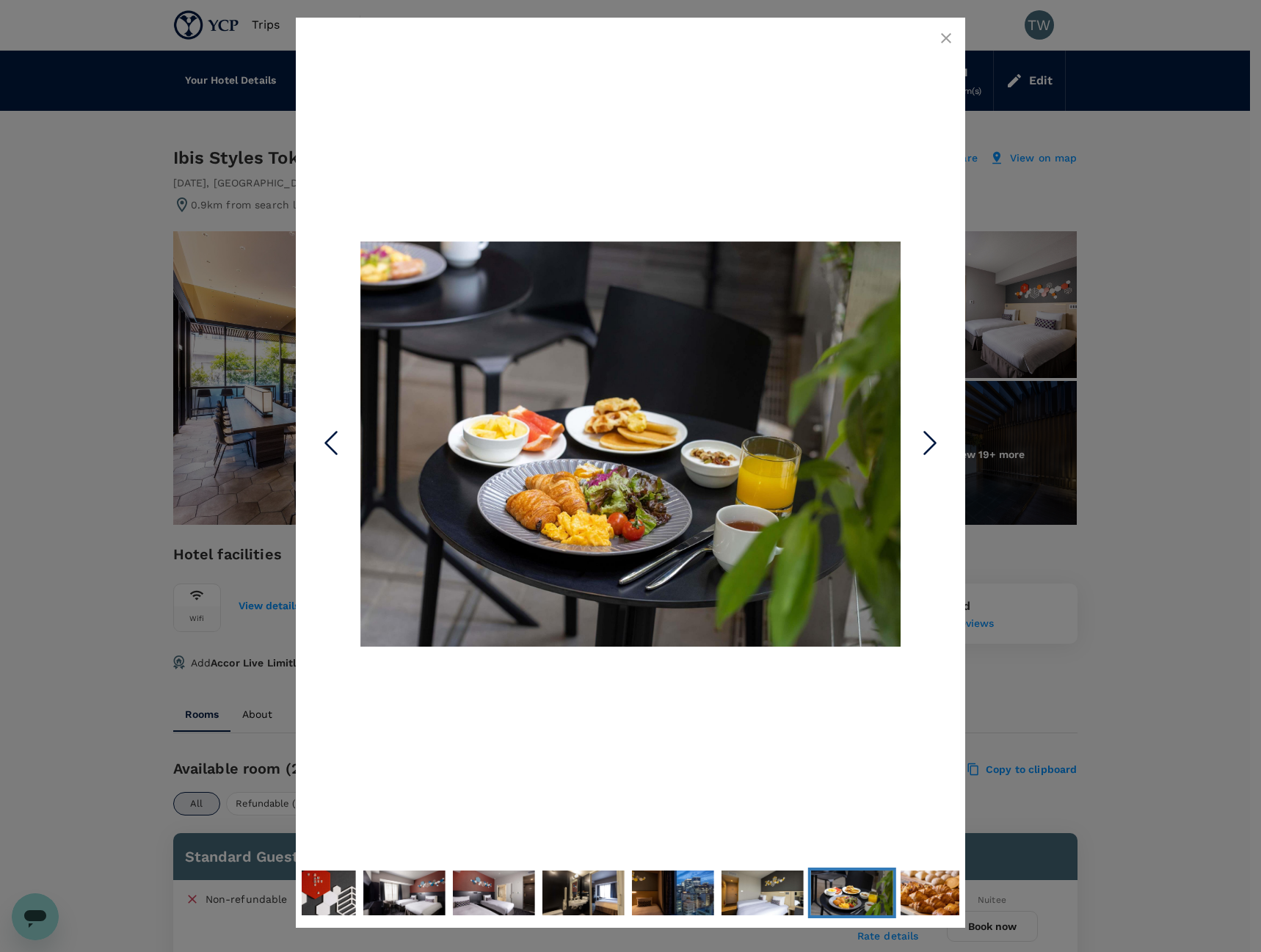
click at [930, 452] on icon "Next Slide" at bounding box center [929, 443] width 44 height 44
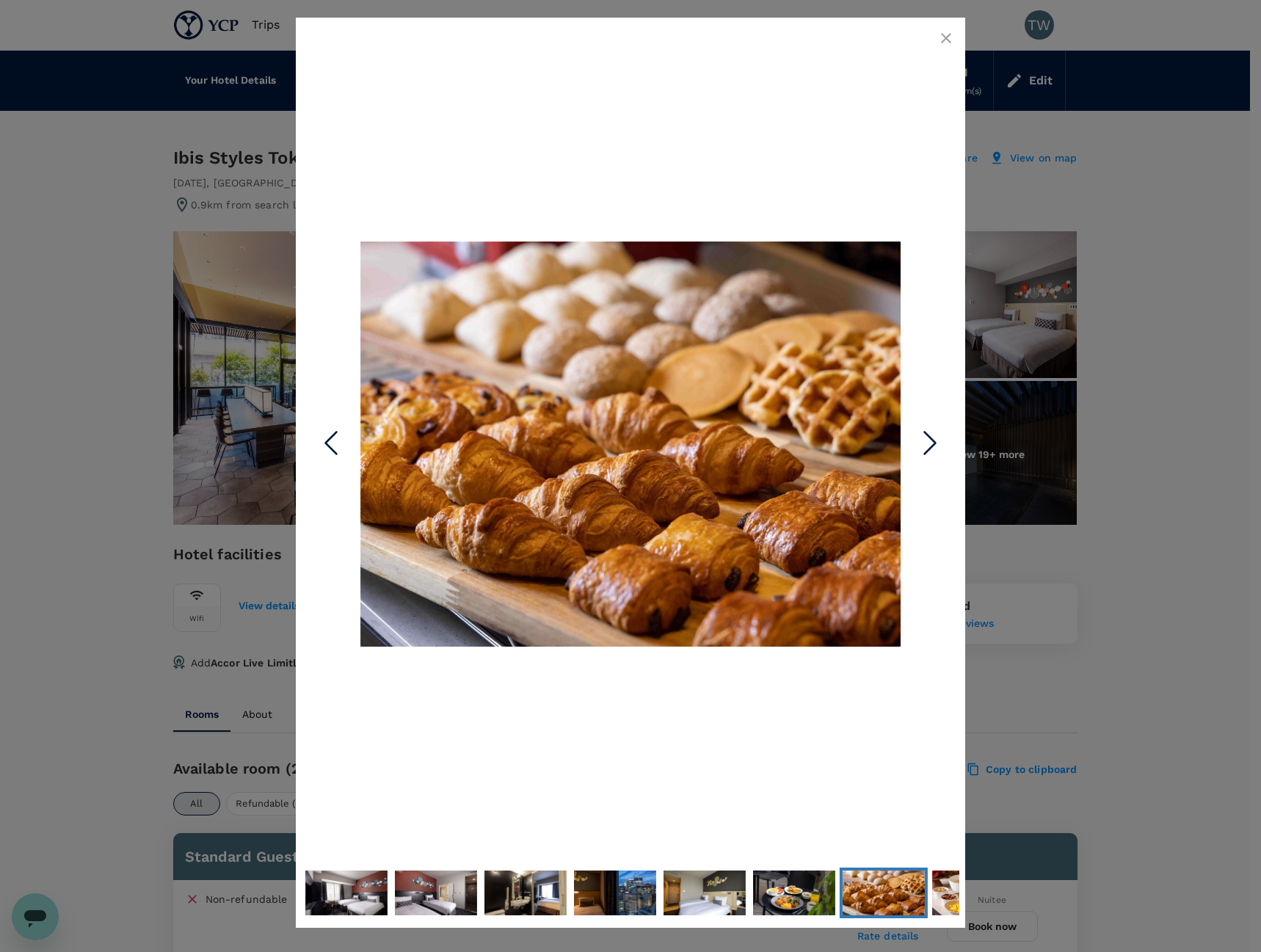
click at [930, 452] on icon "Next Slide" at bounding box center [929, 443] width 44 height 44
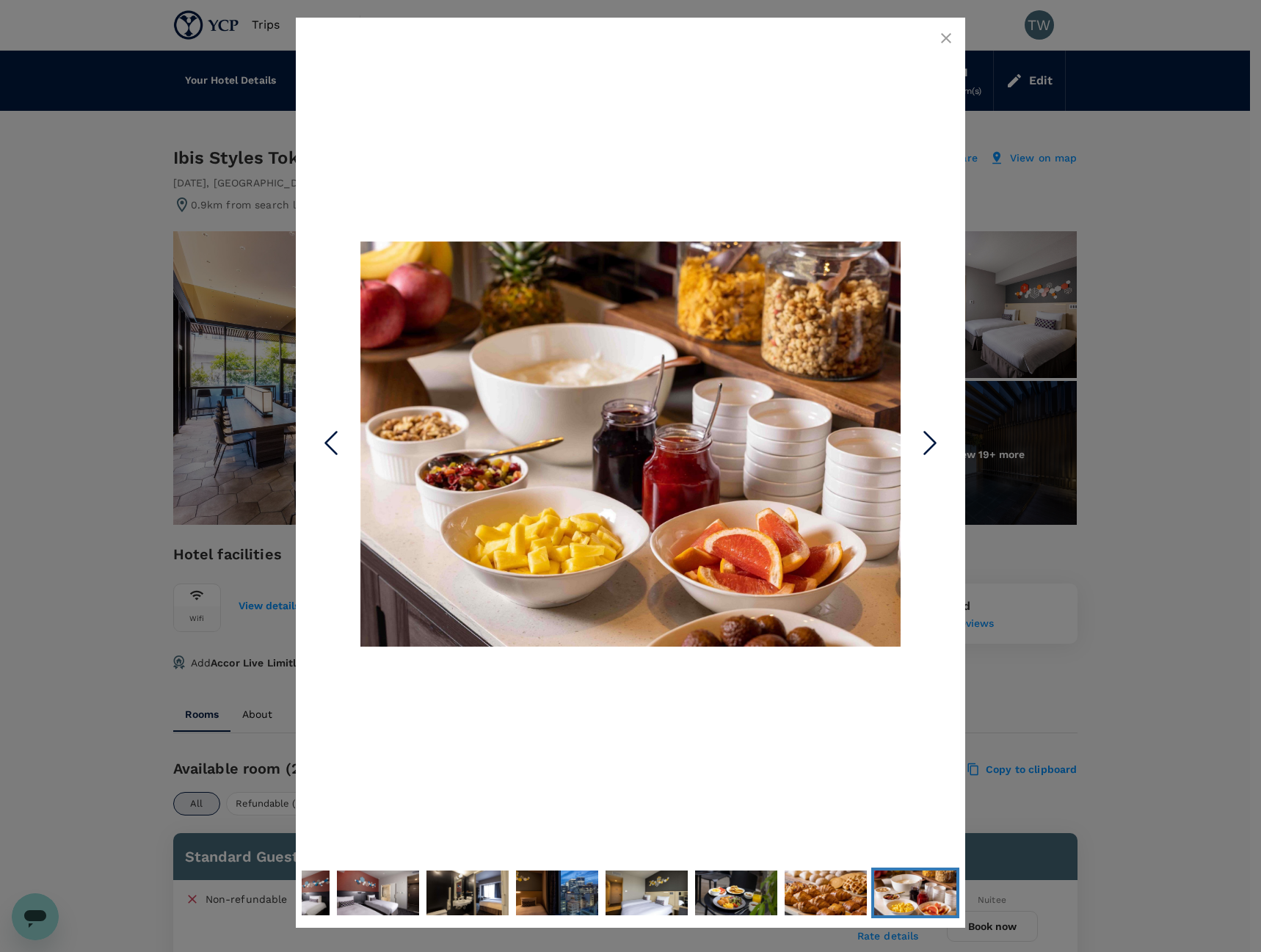
click at [930, 452] on icon "Next Slide" at bounding box center [929, 443] width 44 height 44
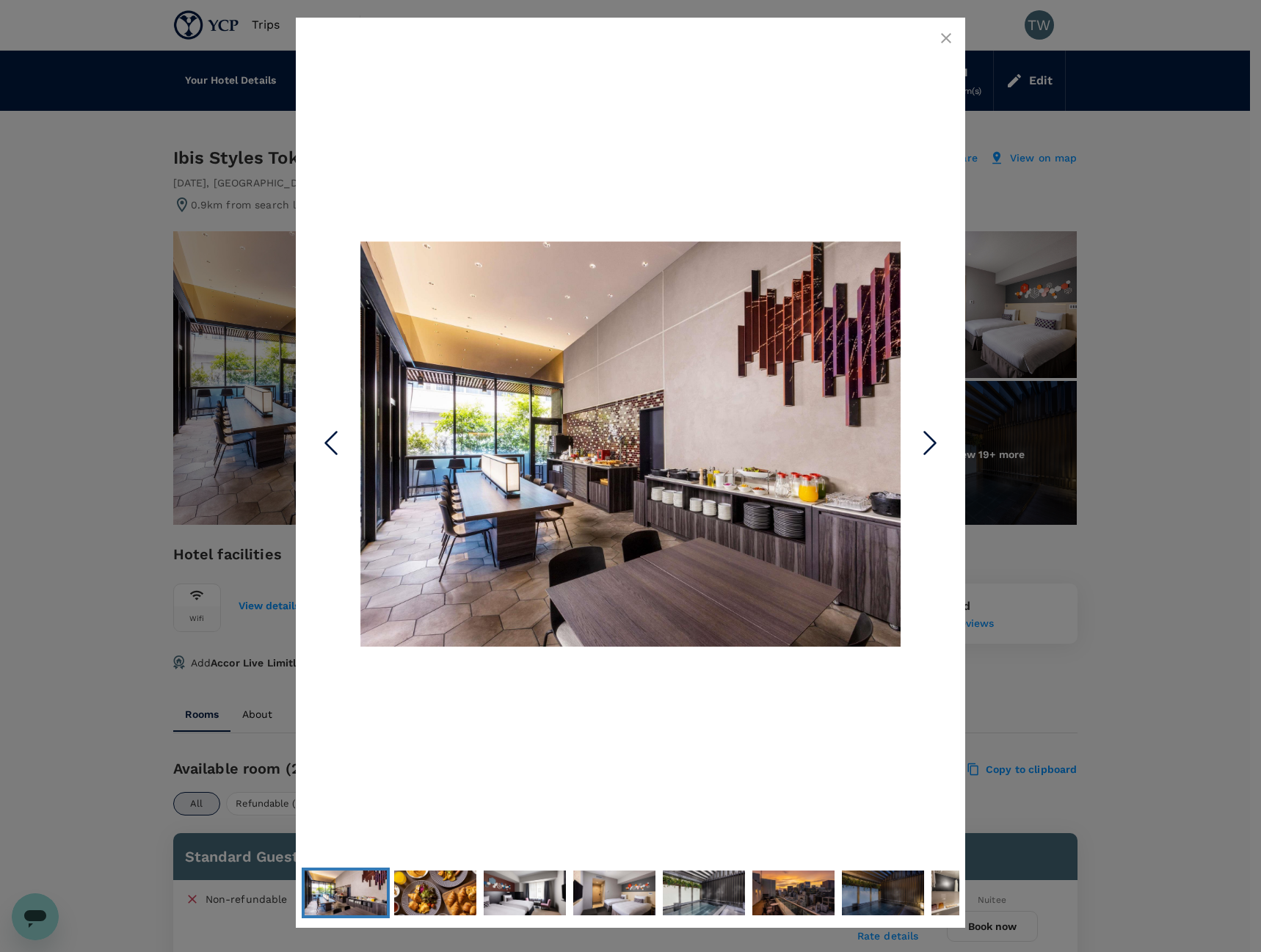
click at [930, 452] on icon "Next Slide" at bounding box center [929, 443] width 44 height 44
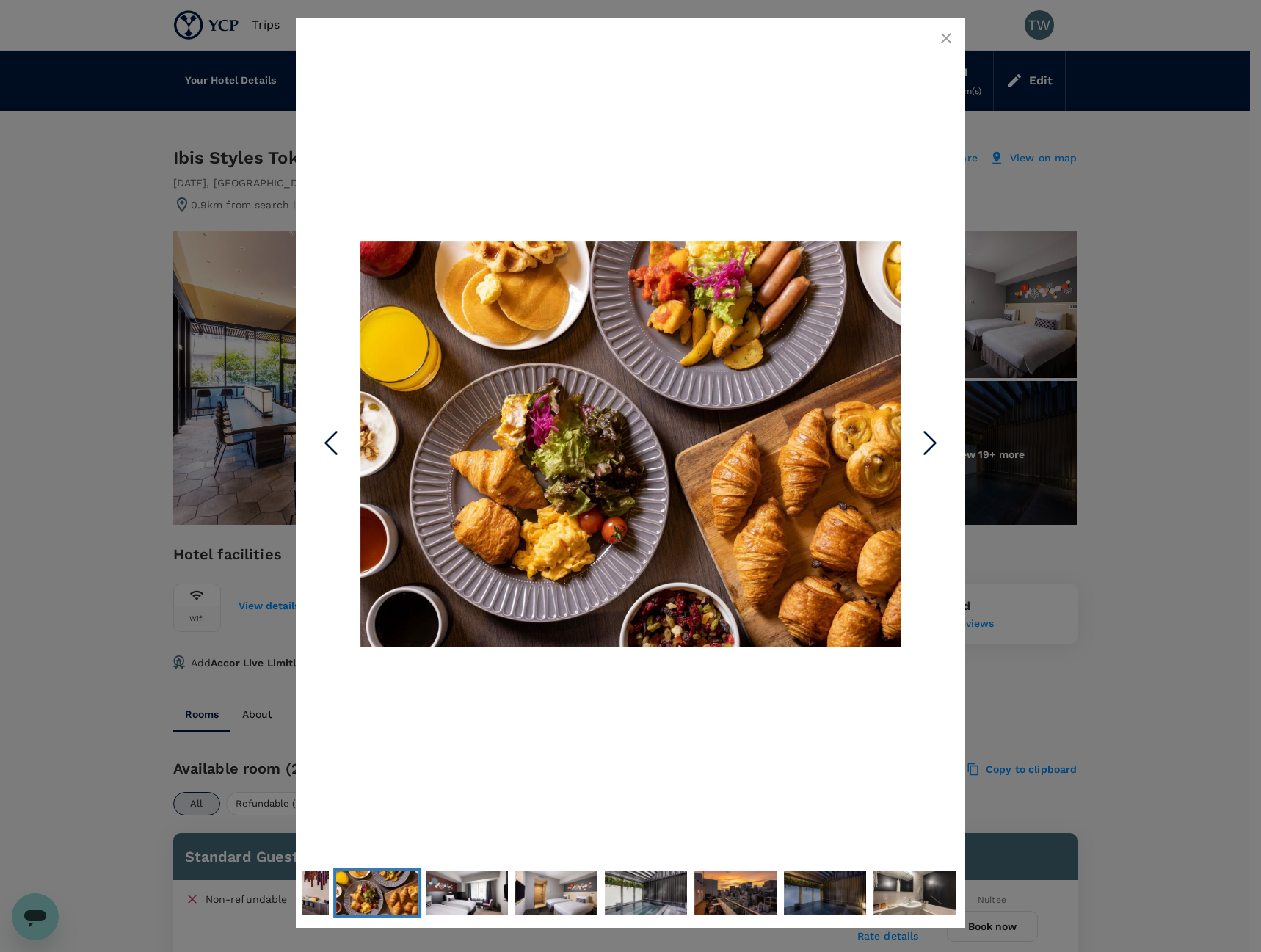
click at [930, 452] on icon "Next Slide" at bounding box center [929, 443] width 44 height 44
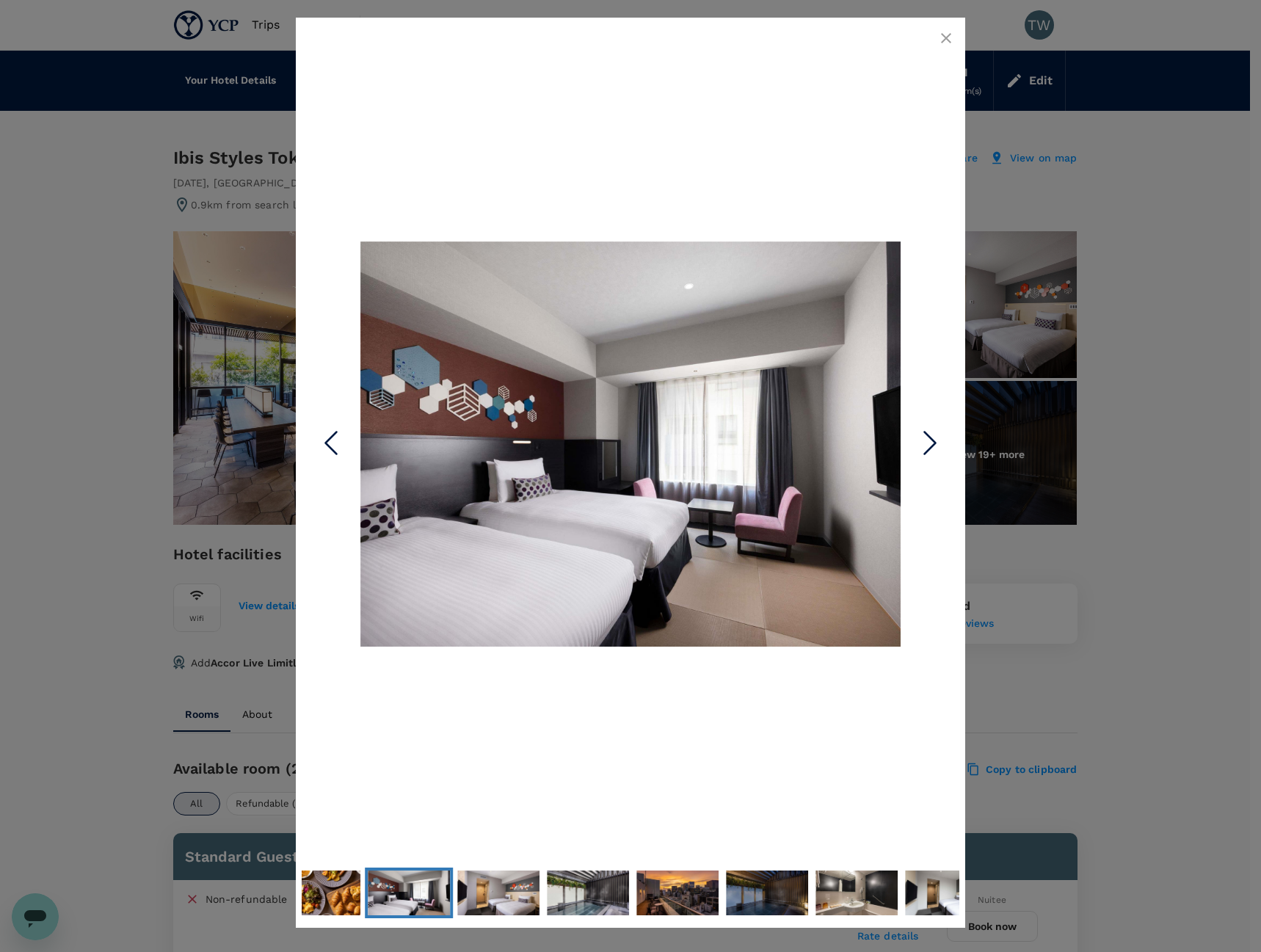
click at [930, 452] on icon "Next Slide" at bounding box center [929, 443] width 44 height 44
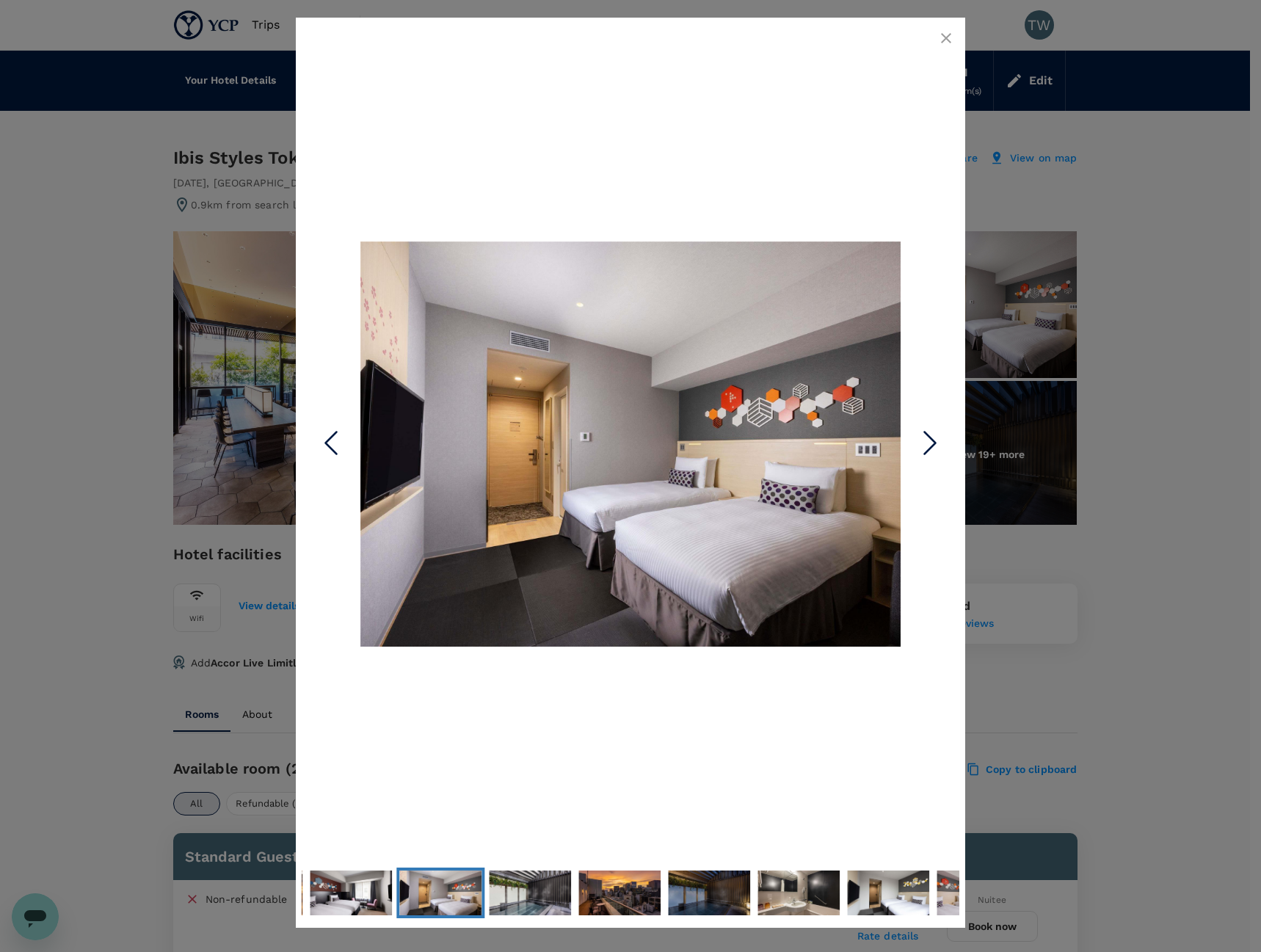
click at [930, 452] on icon "Next Slide" at bounding box center [929, 443] width 44 height 44
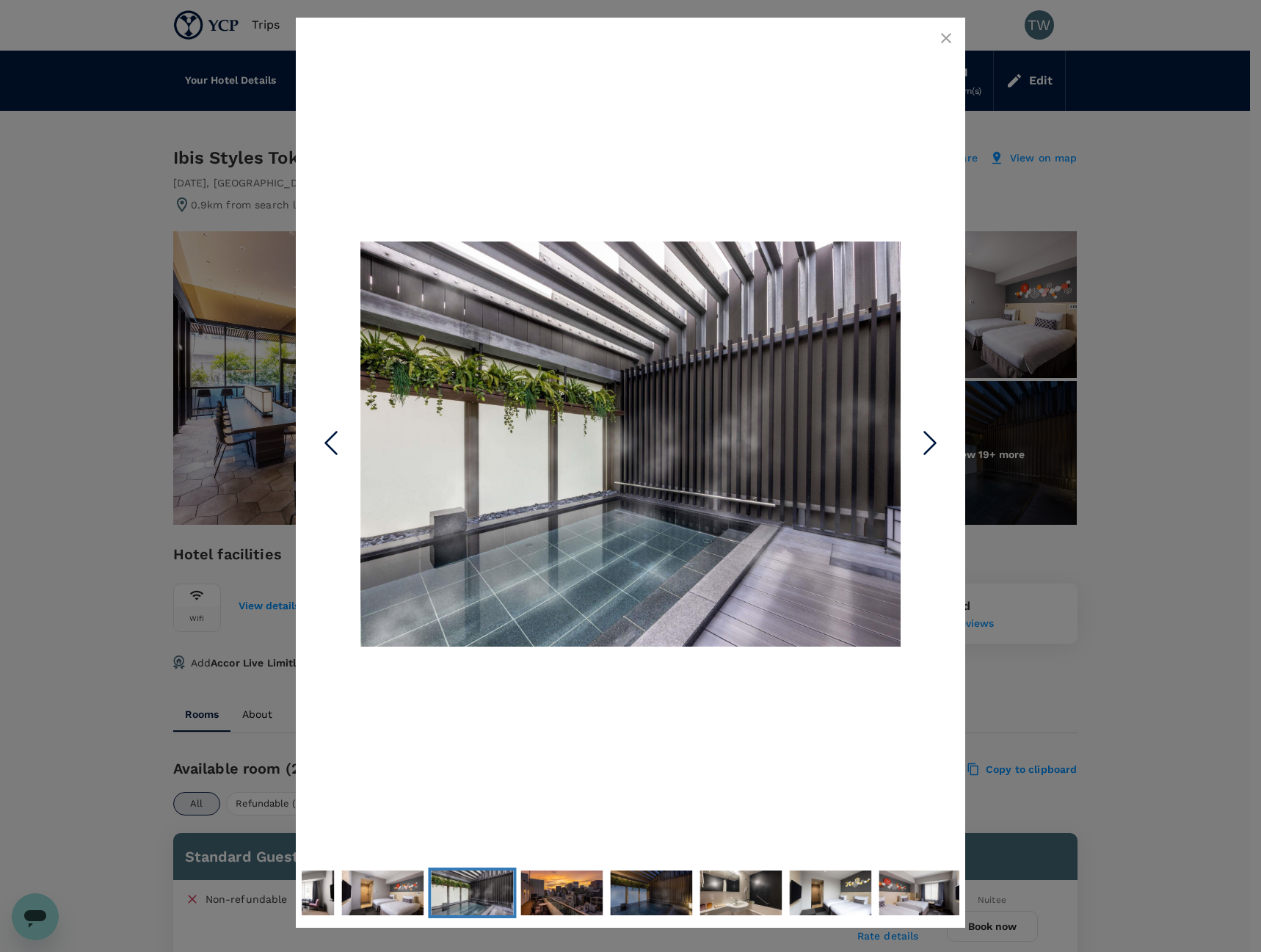
click at [930, 452] on icon "Next Slide" at bounding box center [929, 443] width 44 height 44
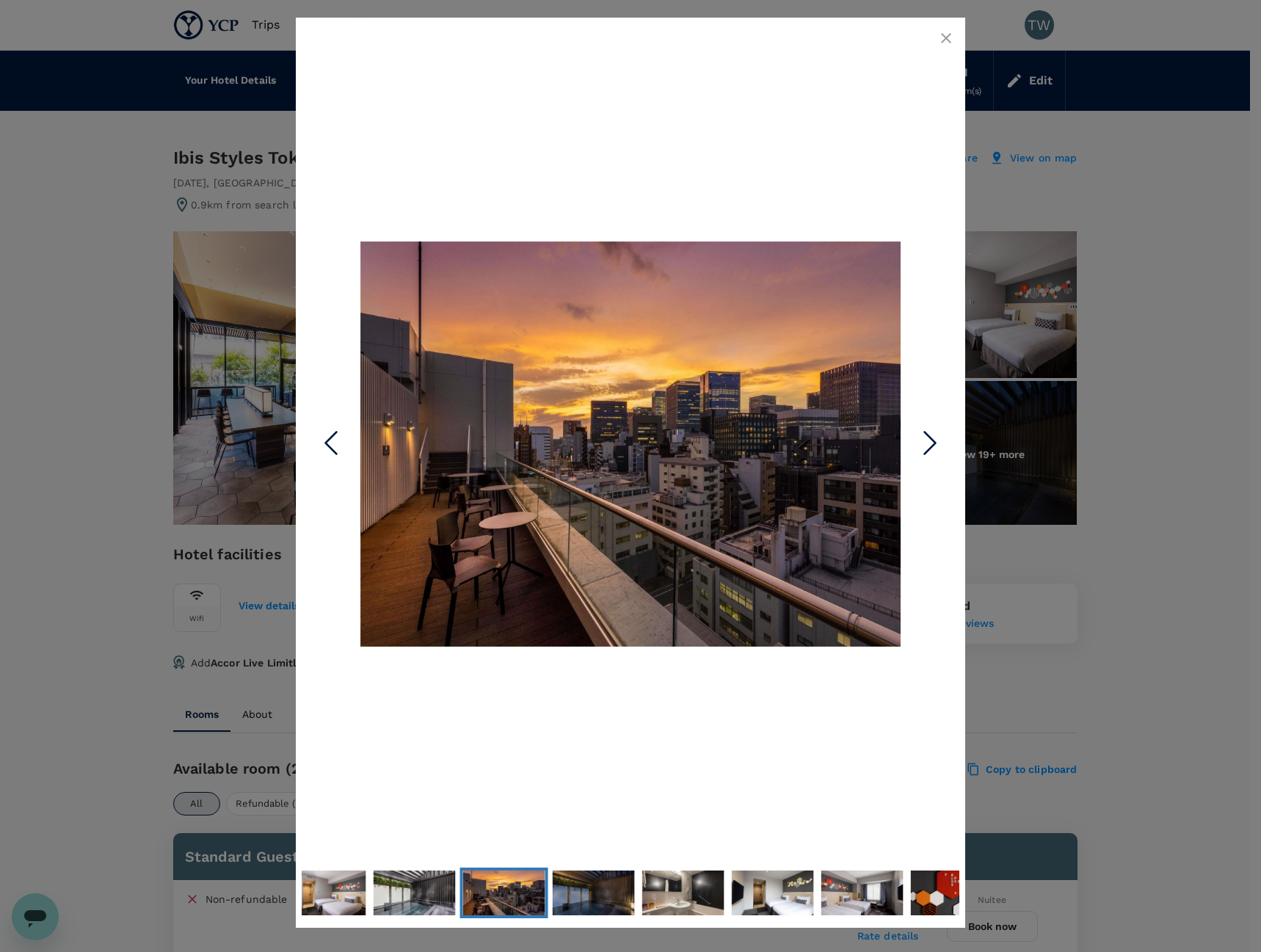
click at [930, 452] on icon "Next Slide" at bounding box center [929, 443] width 44 height 44
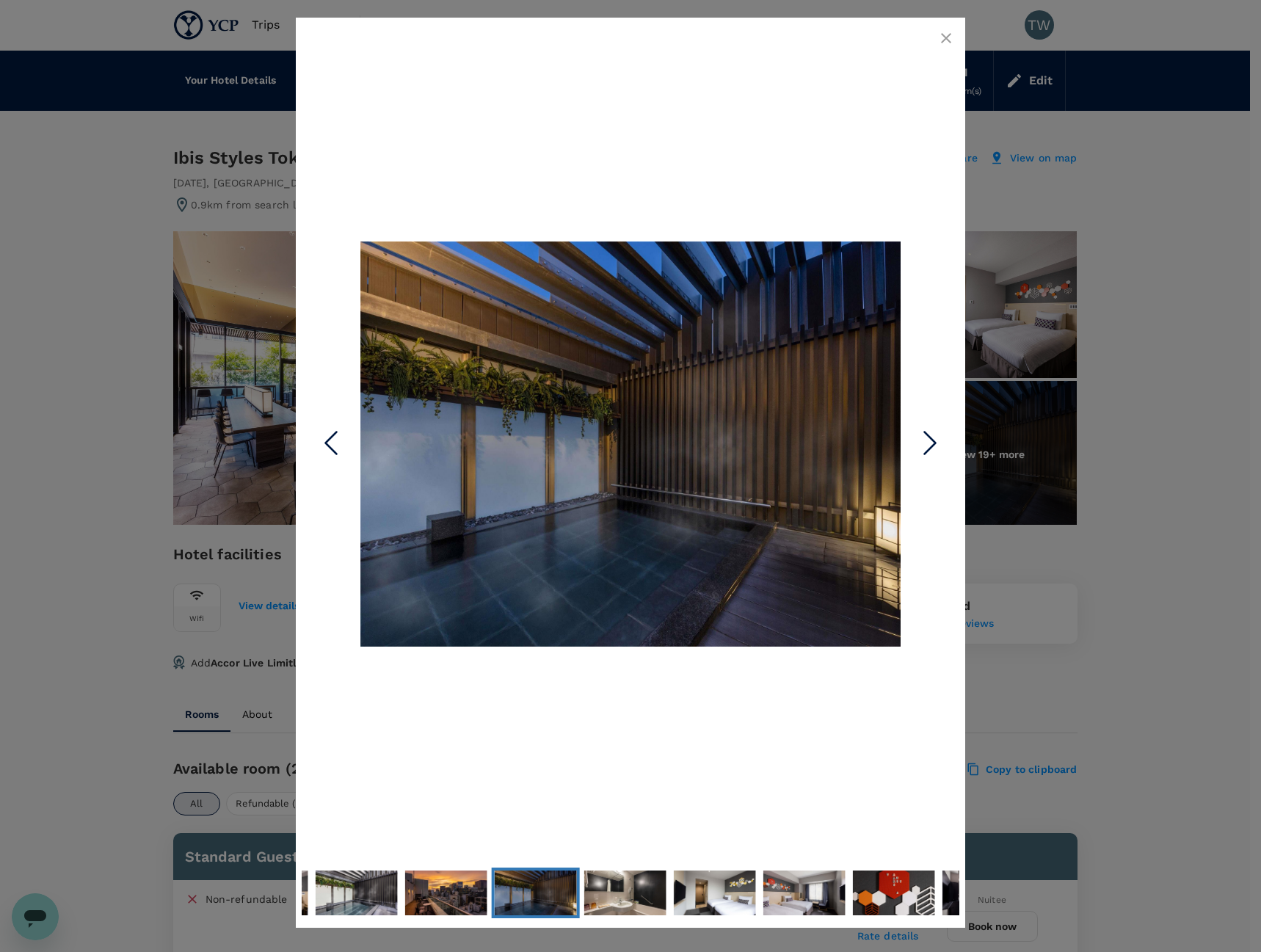
click at [930, 452] on icon "Next Slide" at bounding box center [929, 443] width 44 height 44
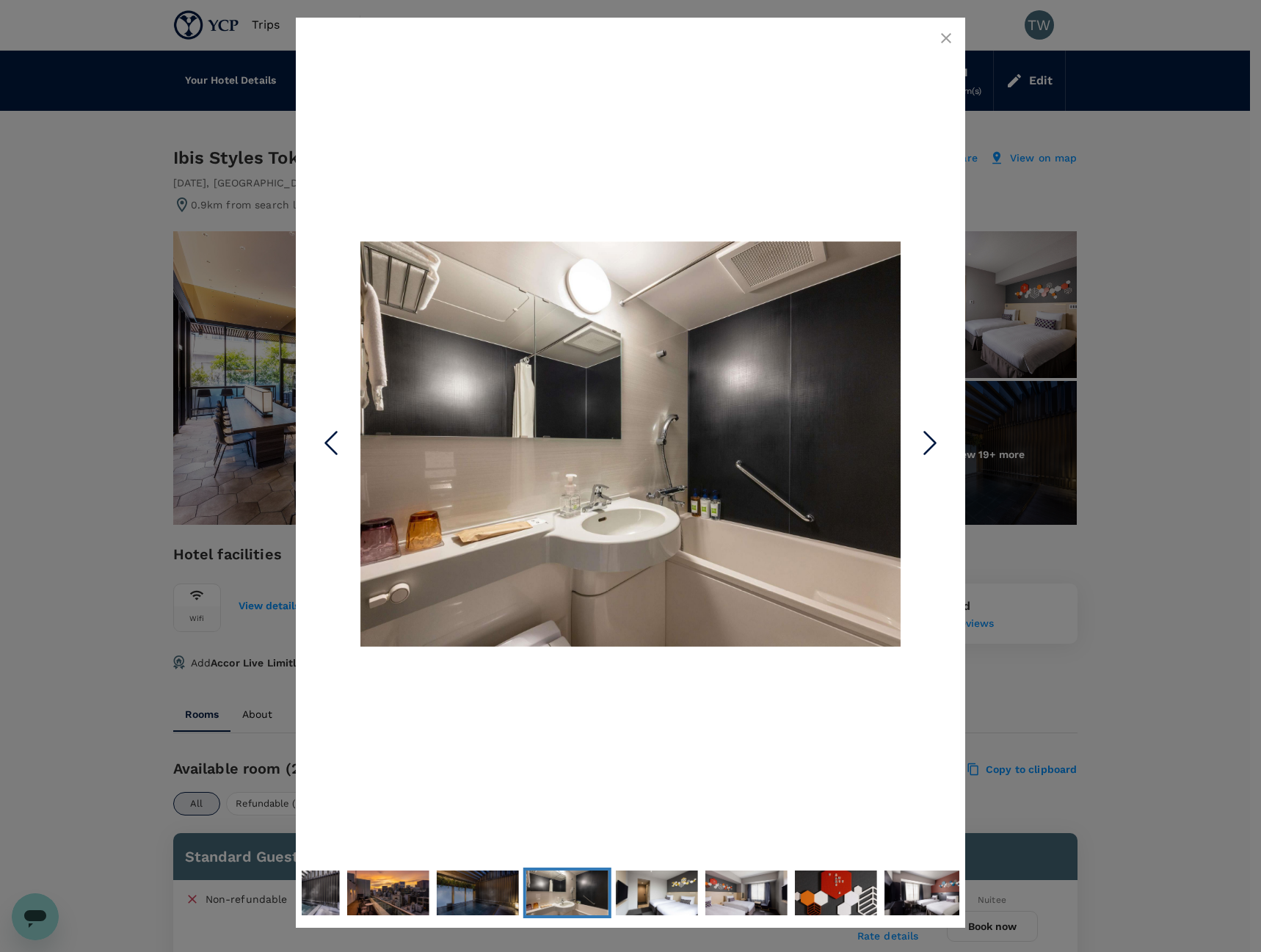
click at [943, 33] on icon "button" at bounding box center [945, 38] width 18 height 18
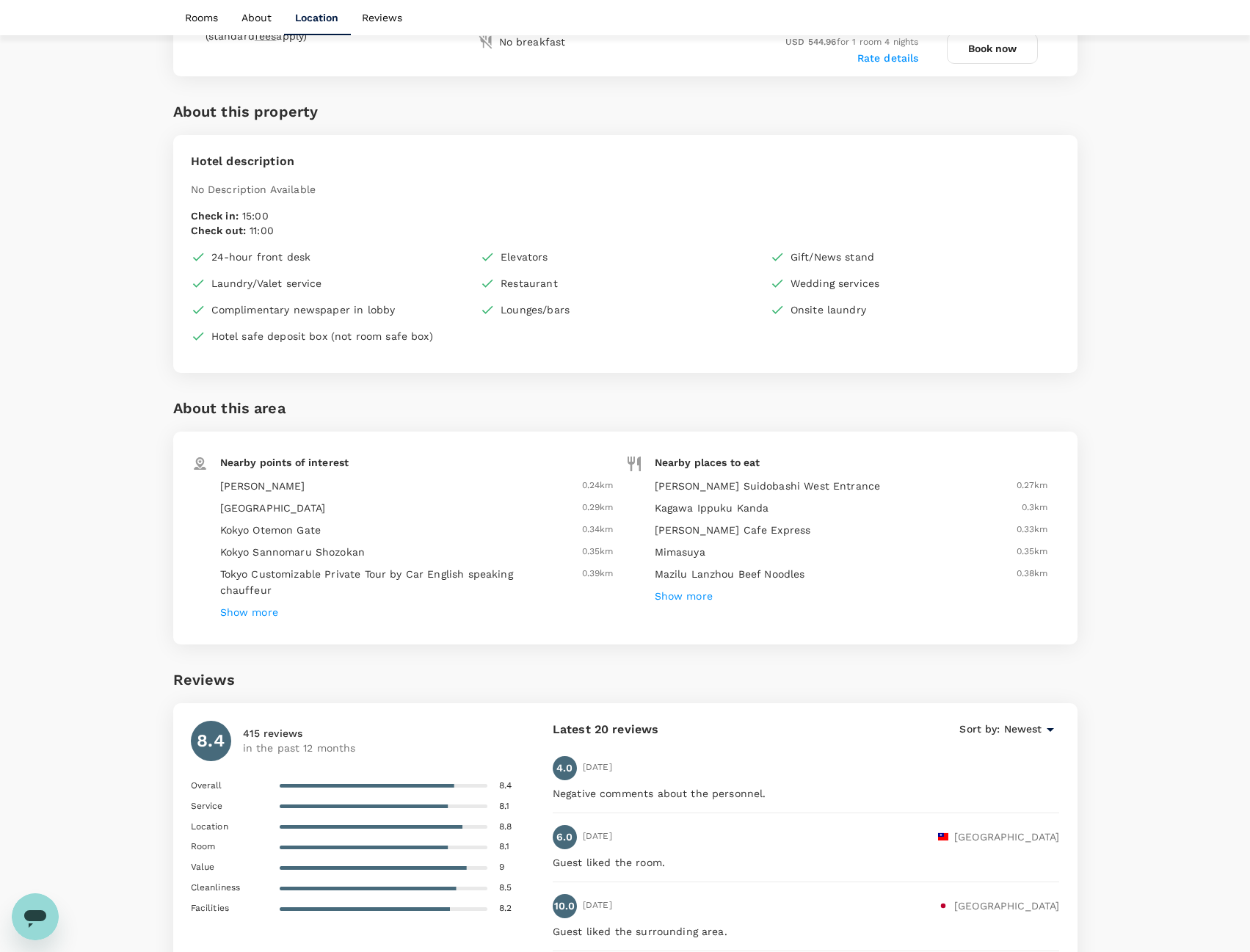
scroll to position [1101, 0]
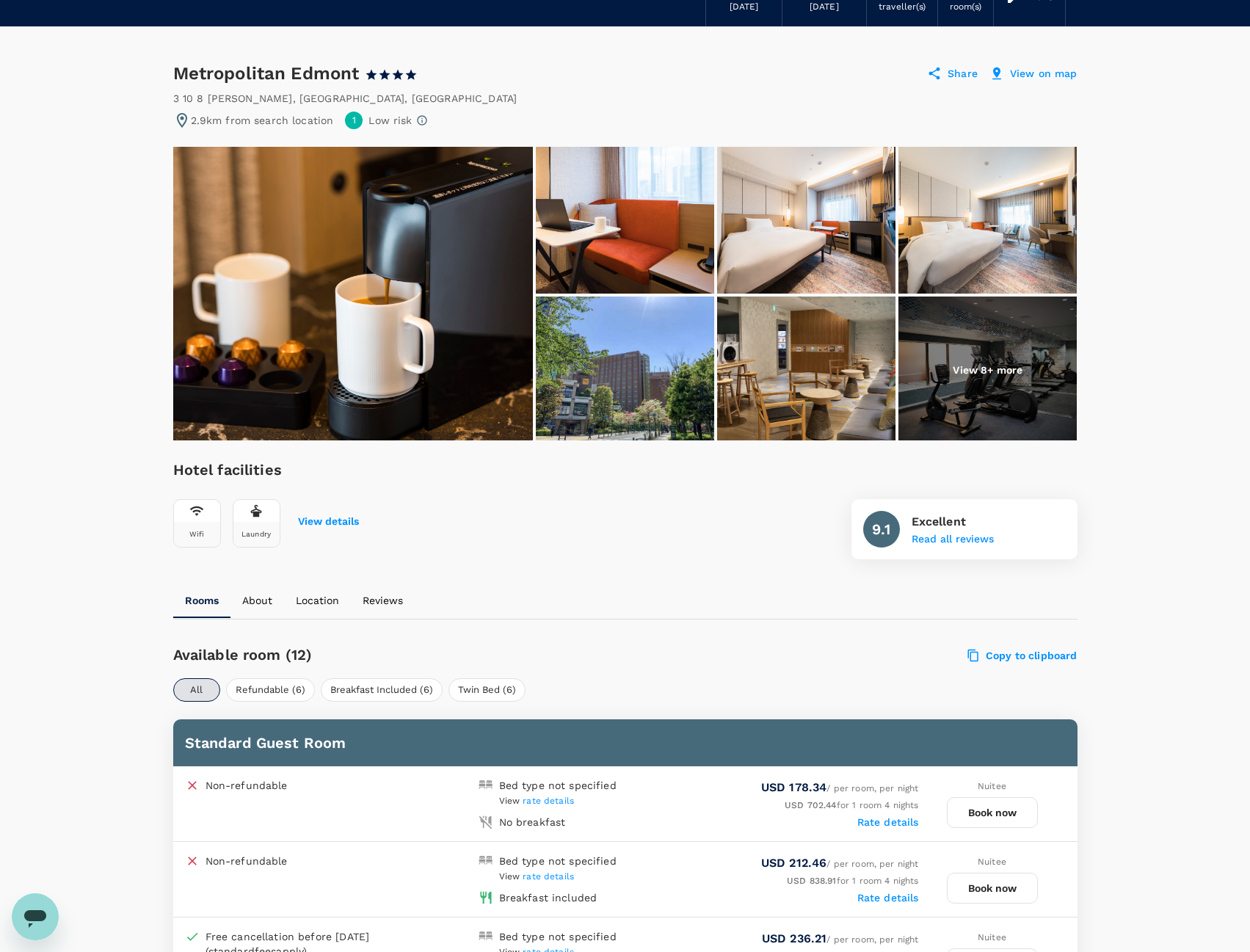
scroll to position [367, 0]
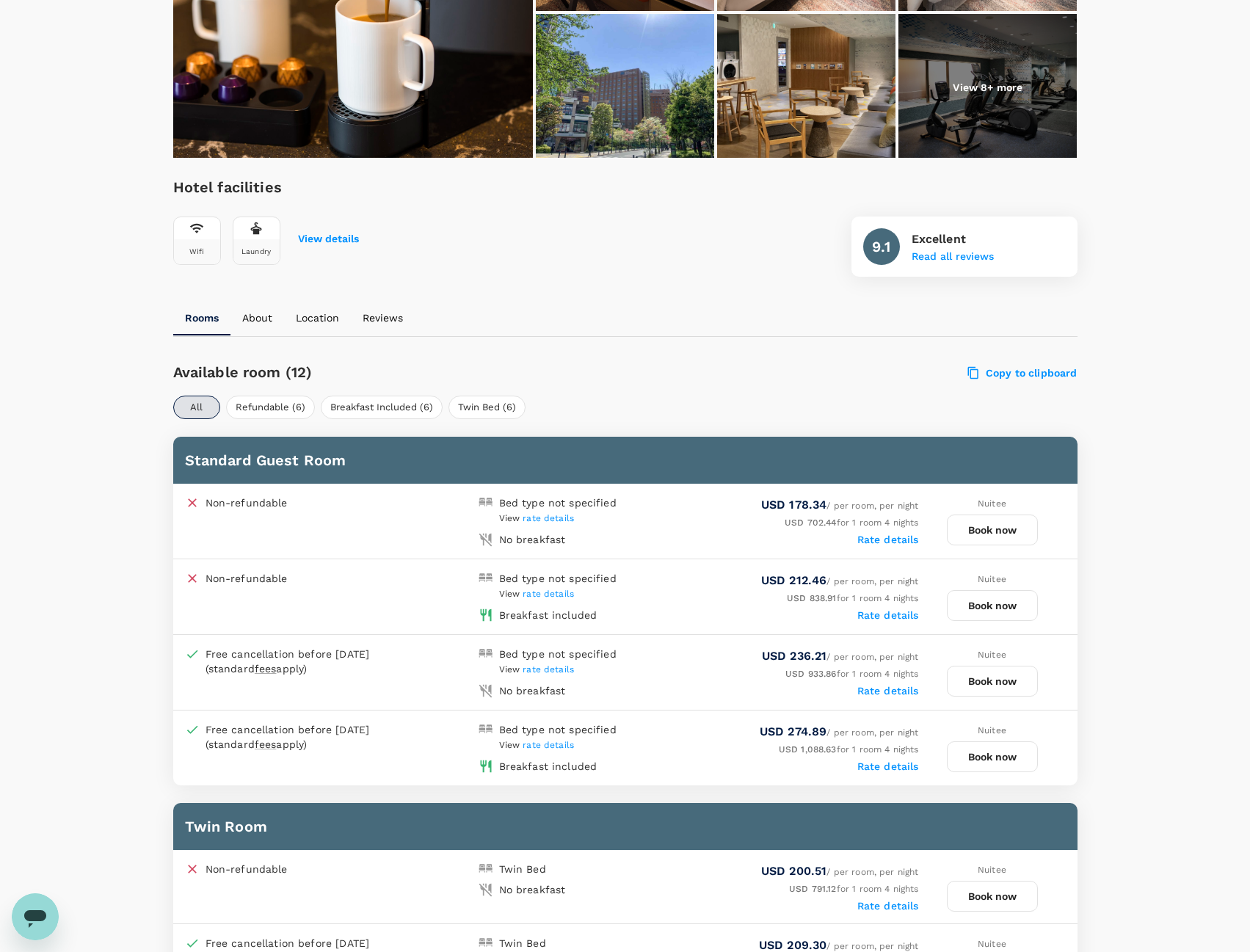
click at [991, 611] on button "Book now" at bounding box center [992, 605] width 91 height 31
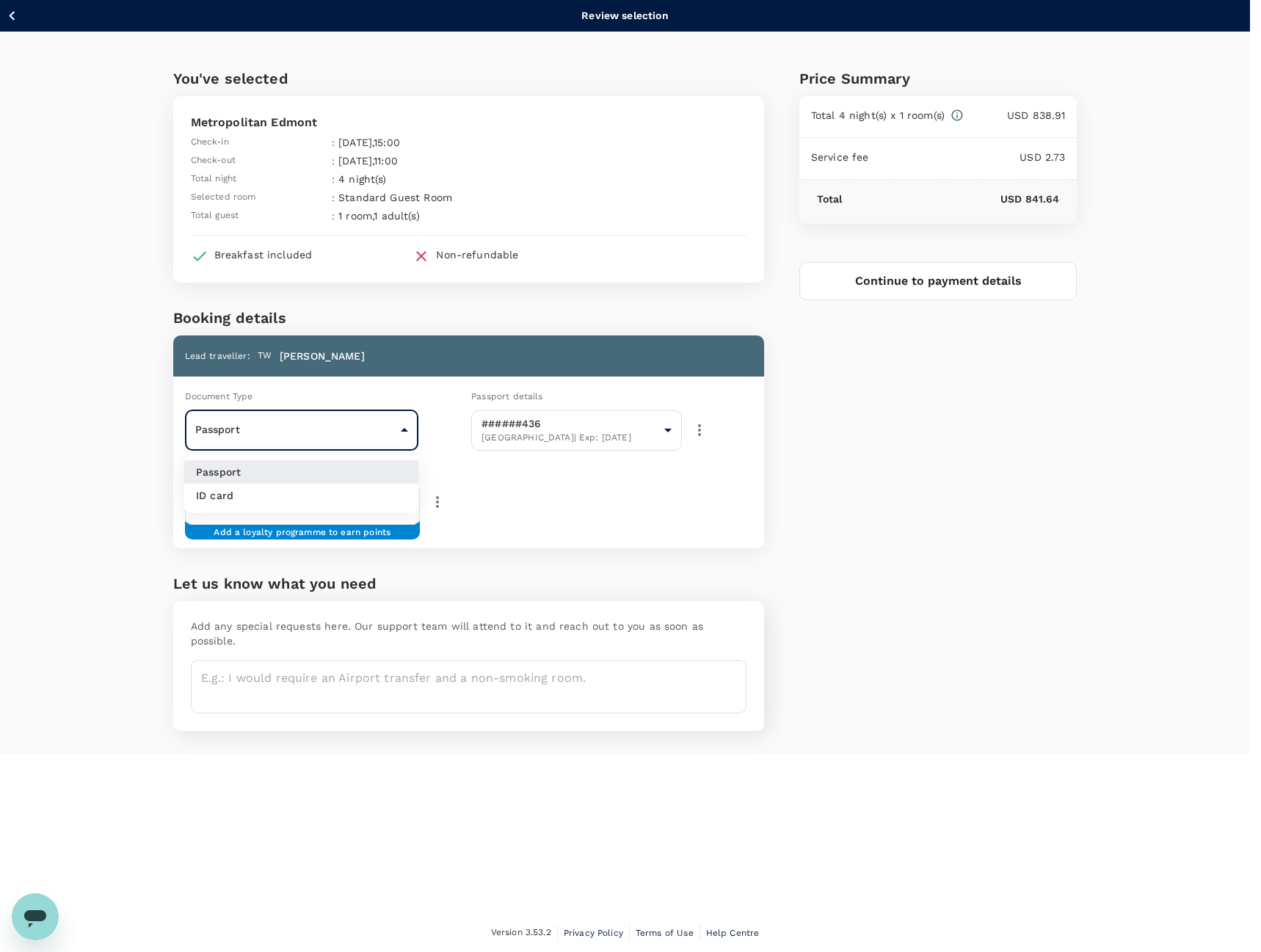
click at [418, 436] on body "Back to hotel details Review selection You've selected Metropolitan Edmont Chec…" at bounding box center [630, 476] width 1261 height 953
click at [382, 469] on li "Passport" at bounding box center [301, 472] width 234 height 23
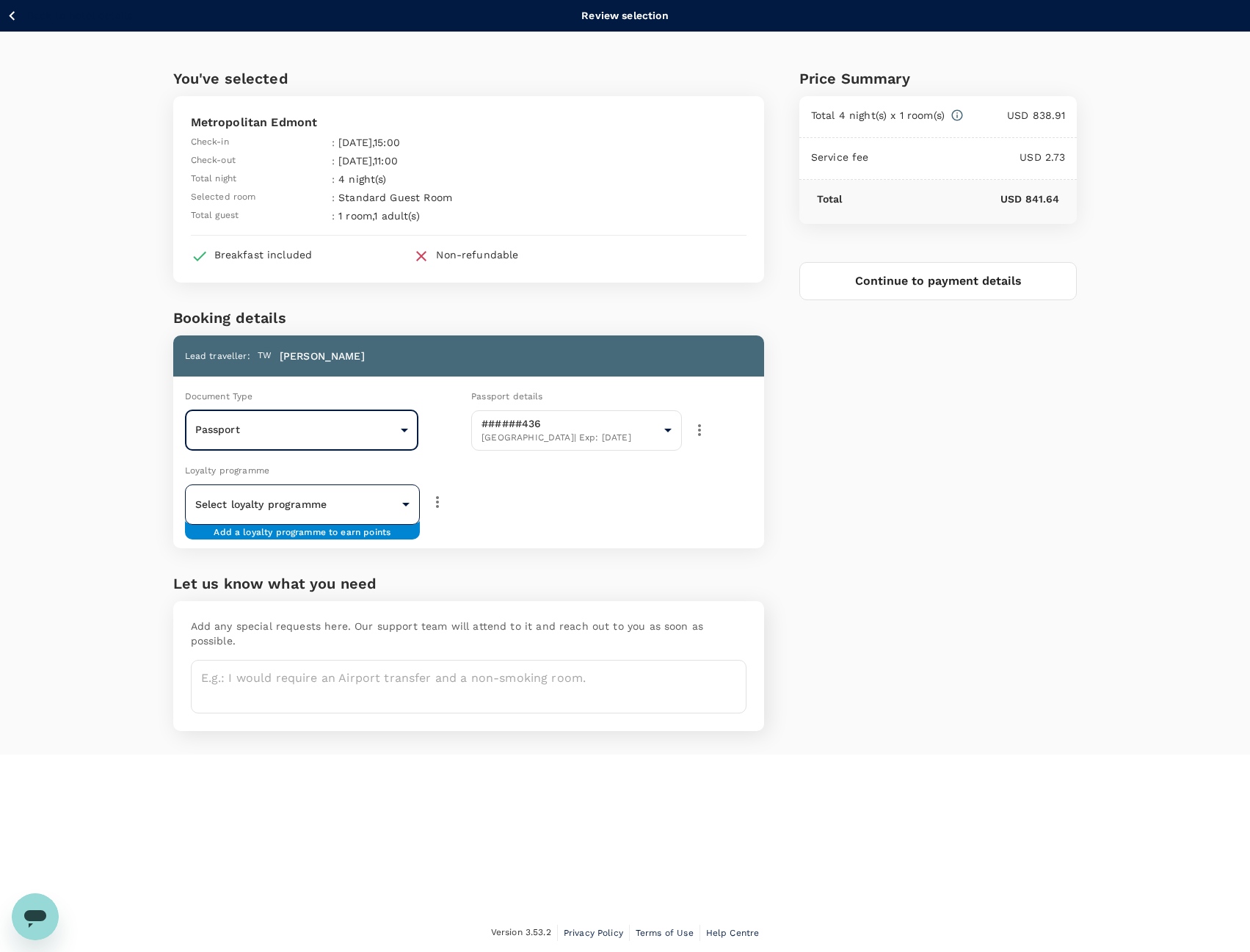
click at [360, 506] on body "Back to hotel details Review selection You've selected Metropolitan Edmont Chec…" at bounding box center [625, 476] width 1250 height 953
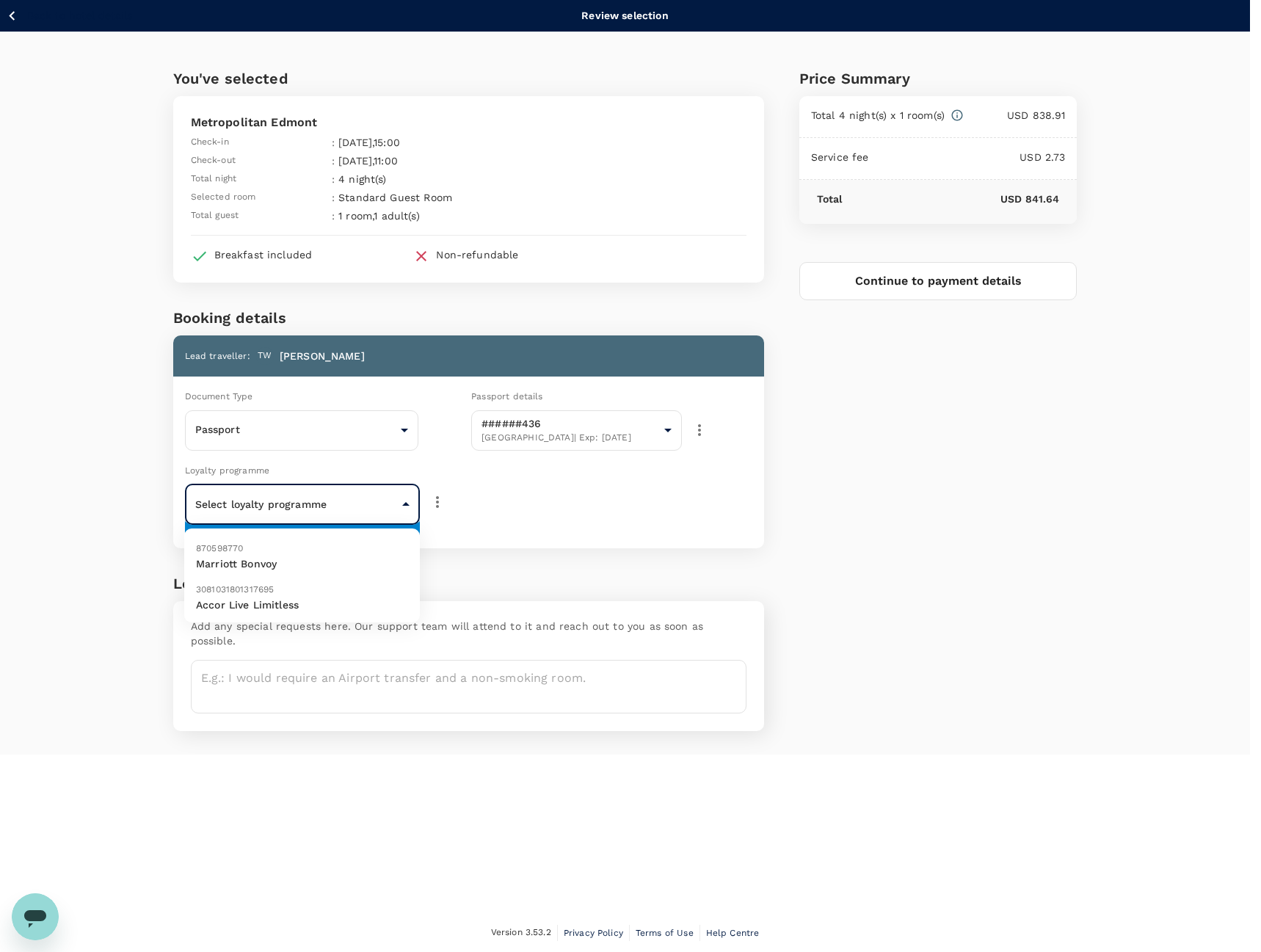
drag, startPoint x: 39, startPoint y: 620, endPoint x: 134, endPoint y: 607, distance: 95.9
click at [47, 620] on div at bounding box center [630, 476] width 1261 height 952
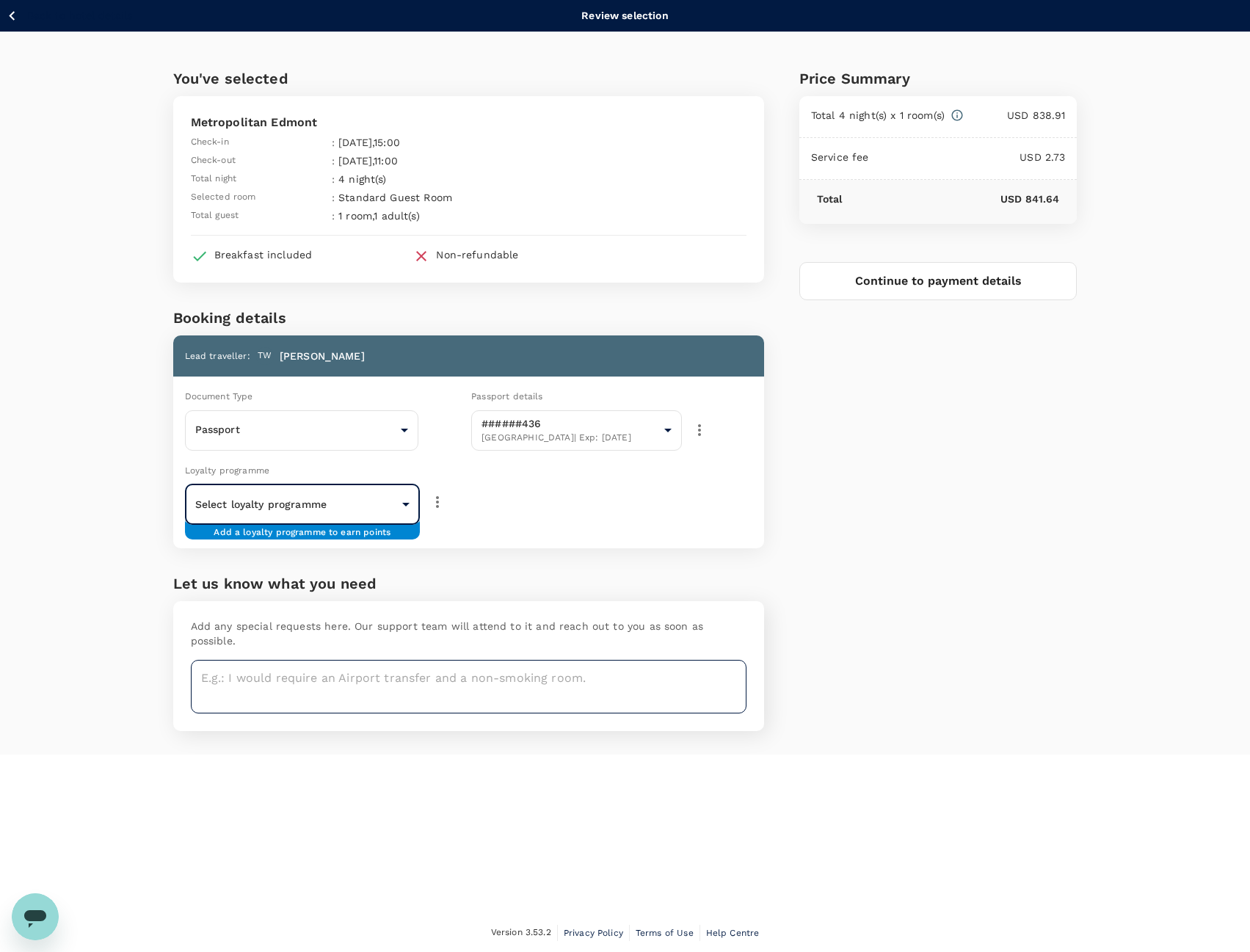
click at [558, 683] on textarea at bounding box center [468, 686] width 555 height 53
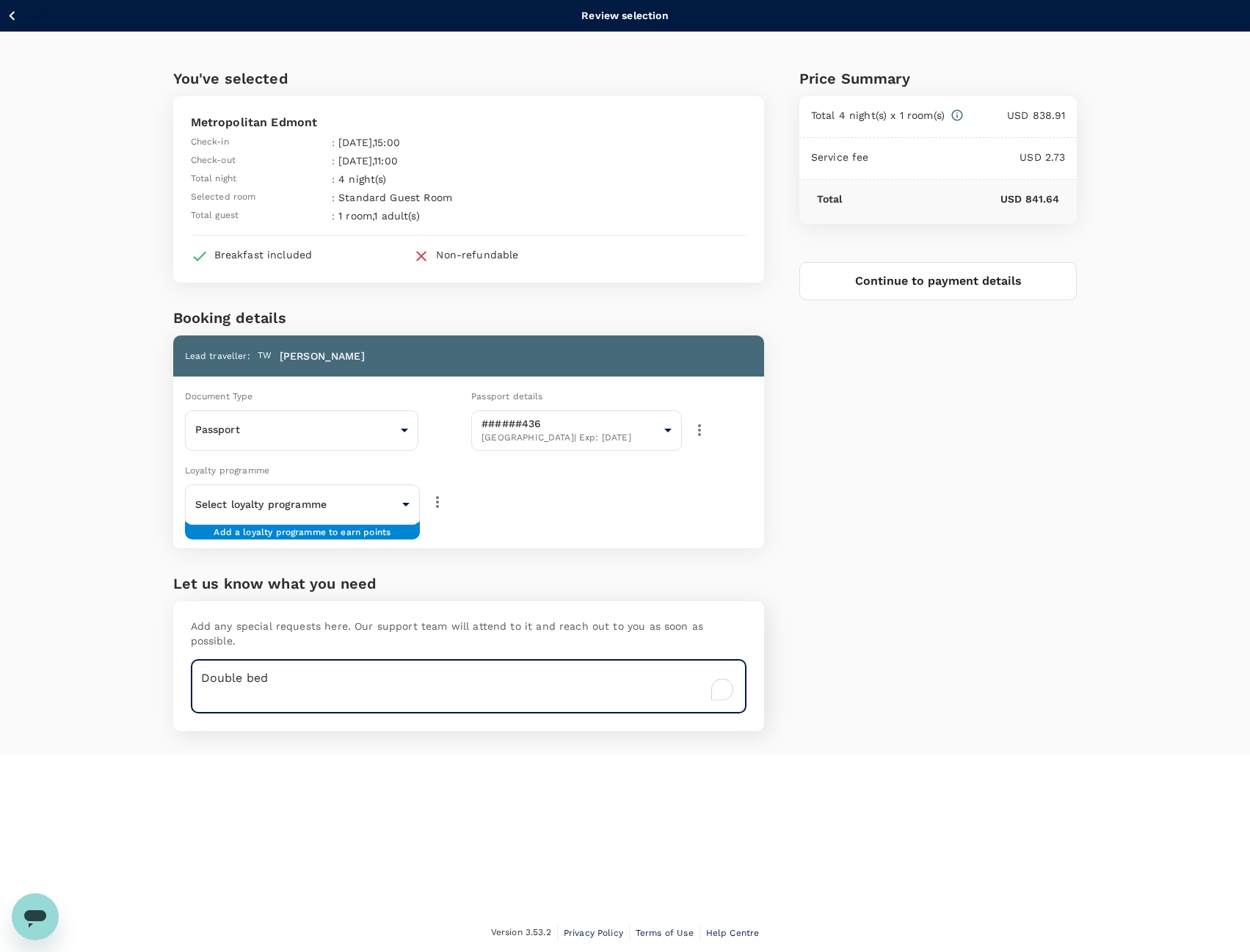
type textarea "Double bed"
click at [1065, 277] on button "Continue to payment details" at bounding box center [938, 281] width 278 height 38
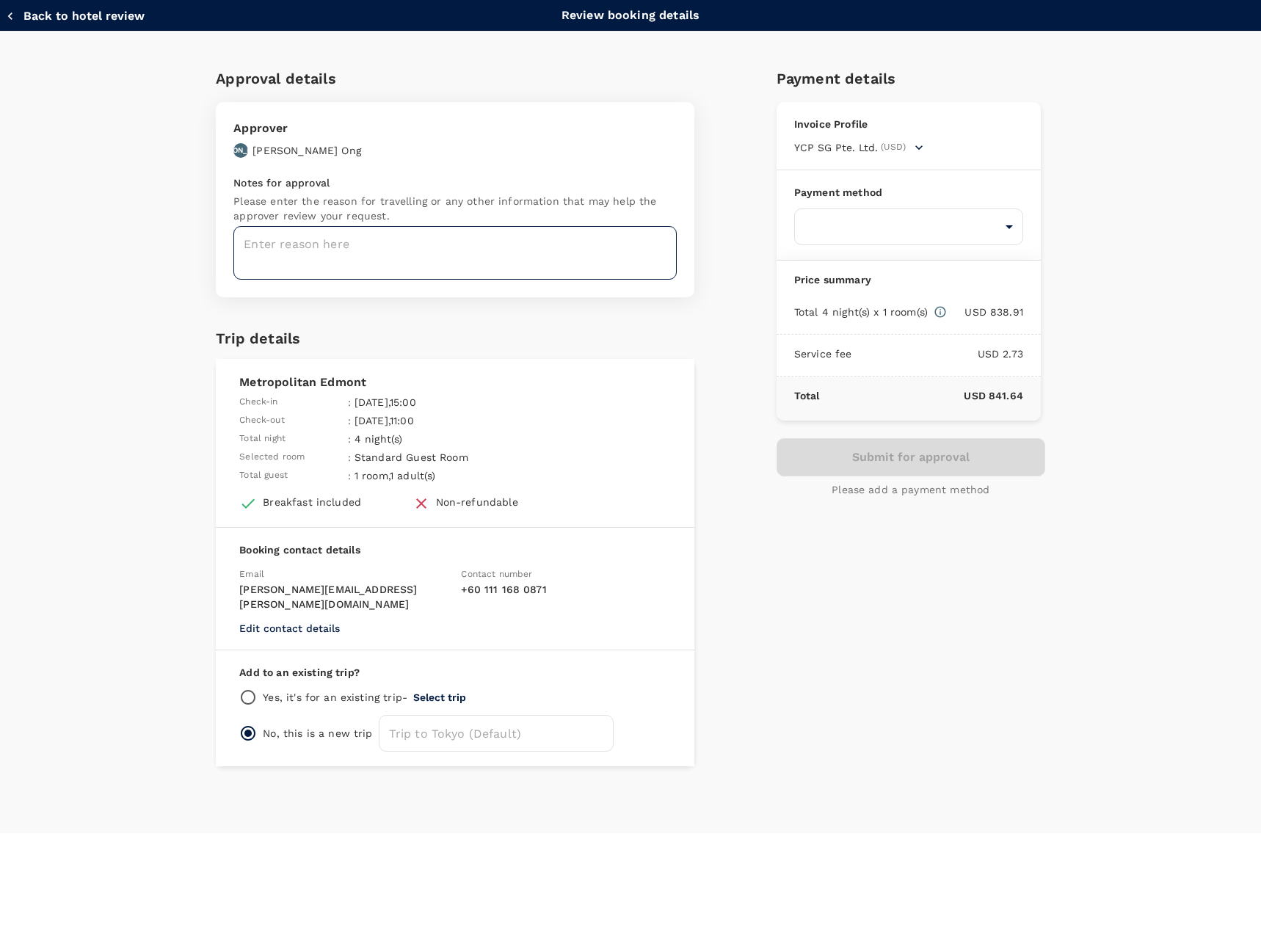
click at [432, 235] on textarea at bounding box center [454, 253] width 443 height 53
type textarea "a"
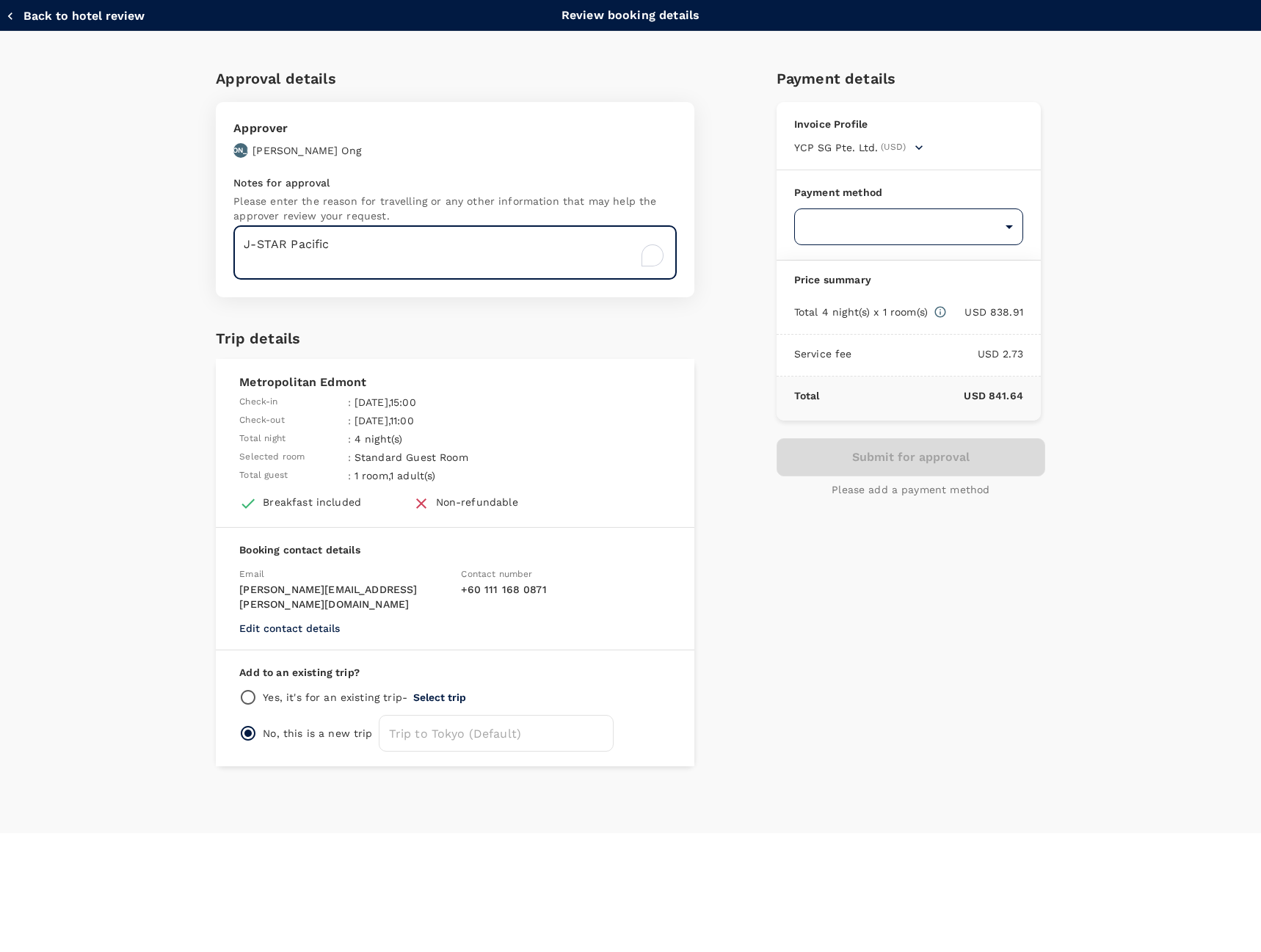
type textarea "J-STAR Pacific"
click at [894, 233] on body "Back to hotel details Review selection You've selected Metropolitan Edmont Chec…" at bounding box center [630, 476] width 1261 height 953
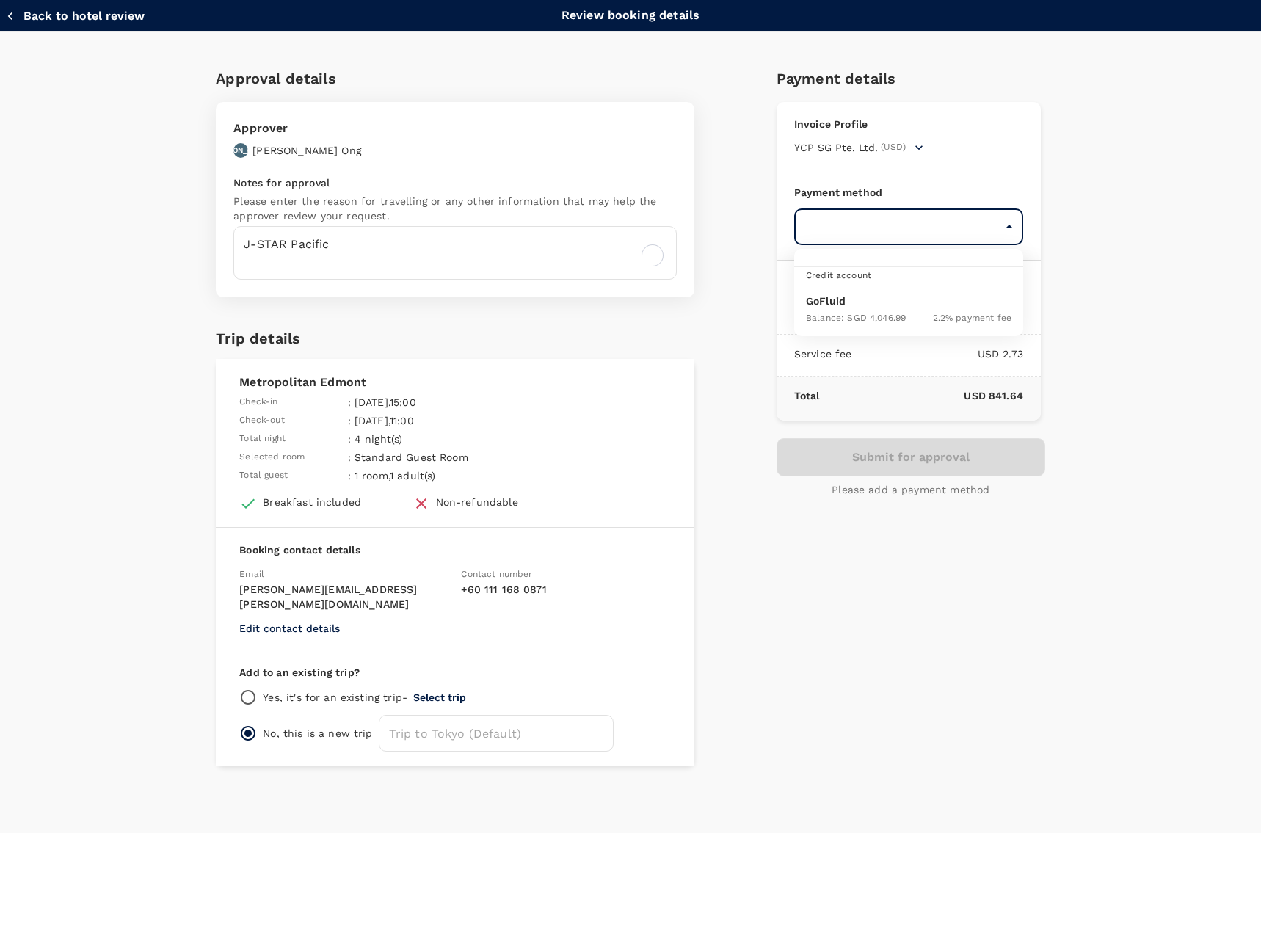
click at [924, 285] on ul "Credit account GoFluid Balance : SGD 4,046.99 2.2 % payment fee" at bounding box center [909, 292] width 229 height 88
click at [934, 314] on span "2.2 % payment fee" at bounding box center [972, 317] width 78 height 10
type input "9ed849ef-52d9-4f6f-a067-9a09209040e1"
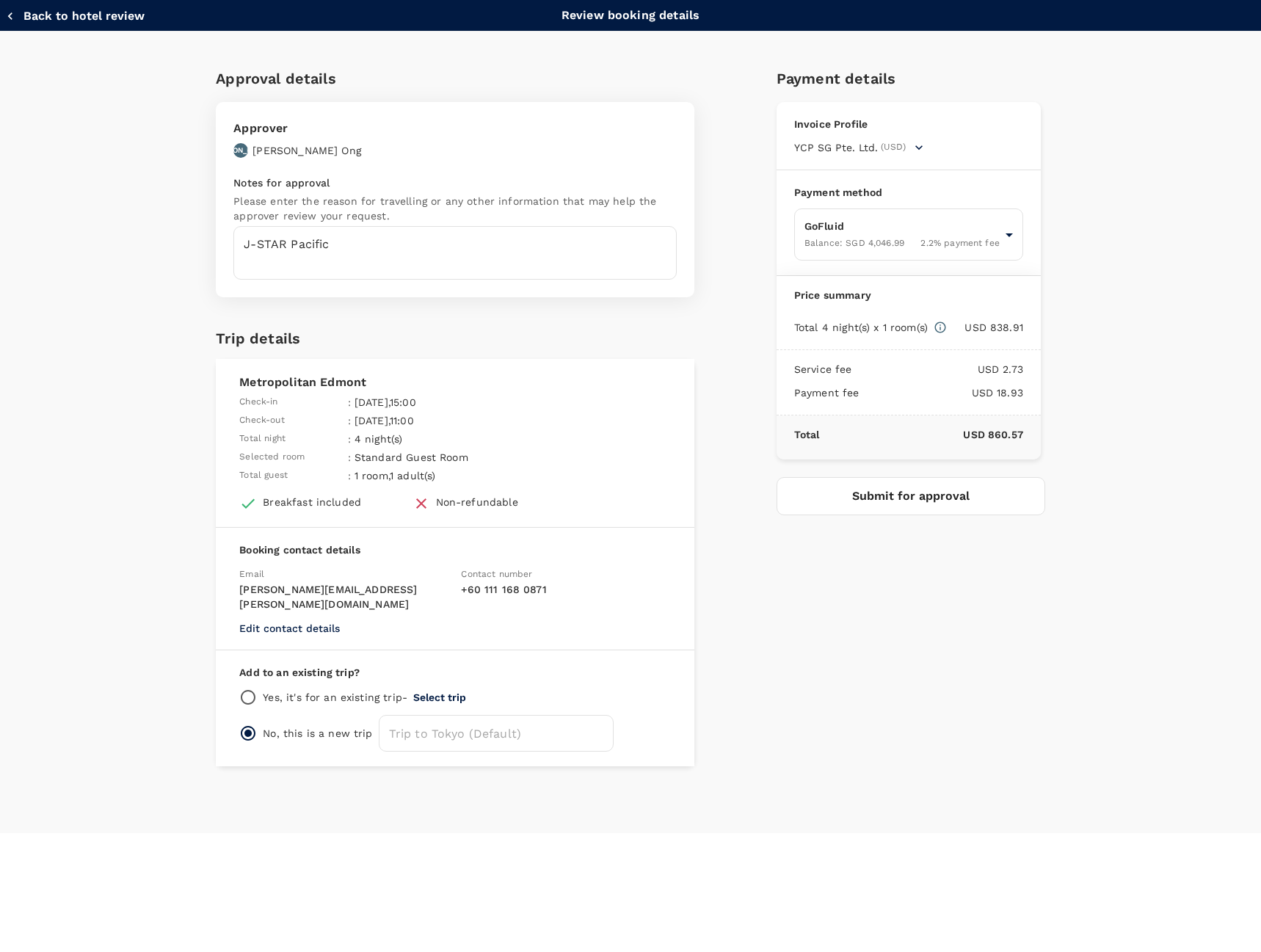
click at [350, 690] on p "Yes, it's for an existing trip -" at bounding box center [335, 697] width 144 height 15
click at [262, 688] on div "Yes, it's for an existing trip - Select trip" at bounding box center [455, 696] width 432 height 18
click at [252, 688] on input "radio" at bounding box center [248, 696] width 18 height 18
radio input "true"
radio input "false"
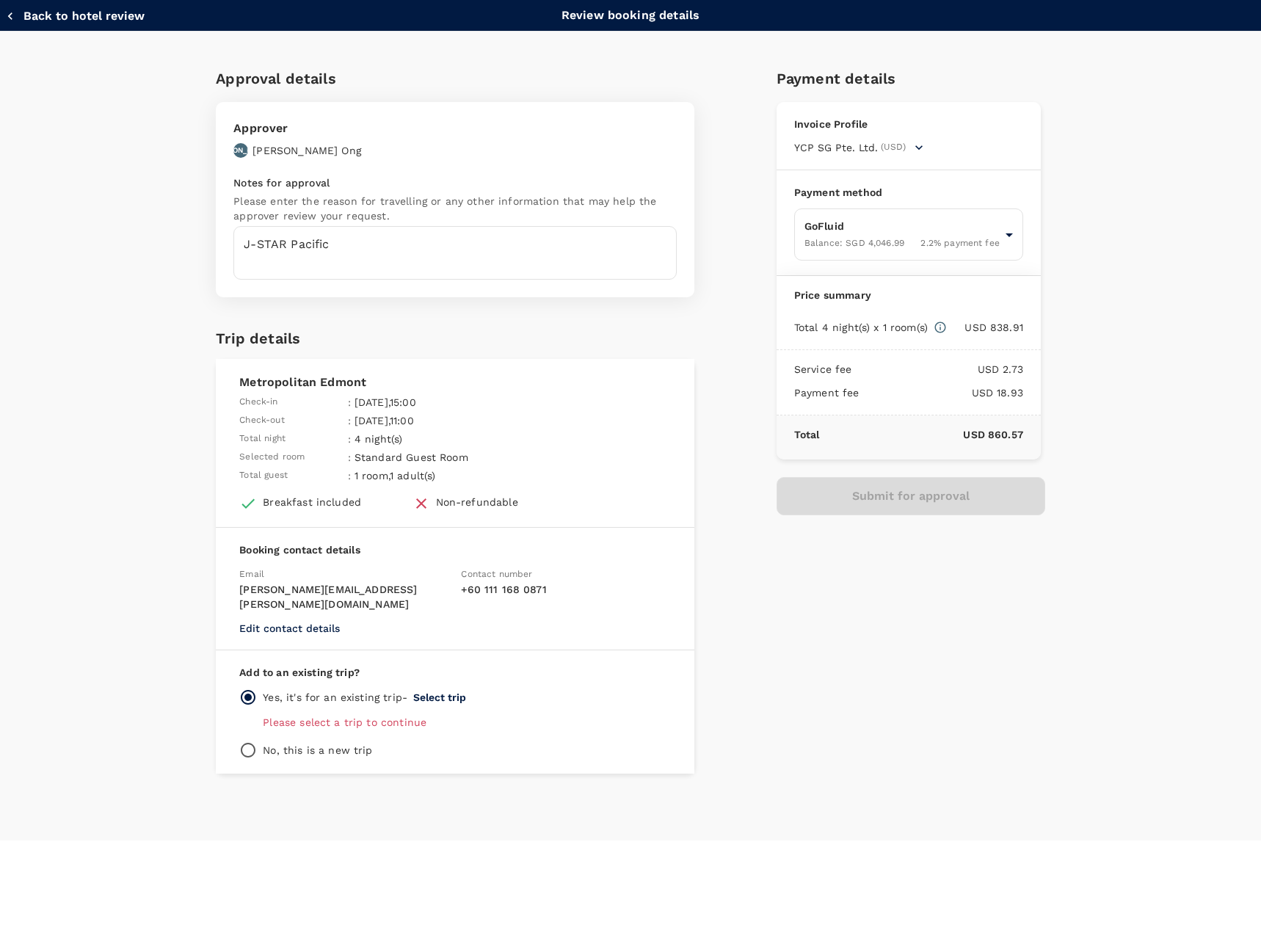
click at [418, 691] on button "Select trip" at bounding box center [439, 697] width 53 height 12
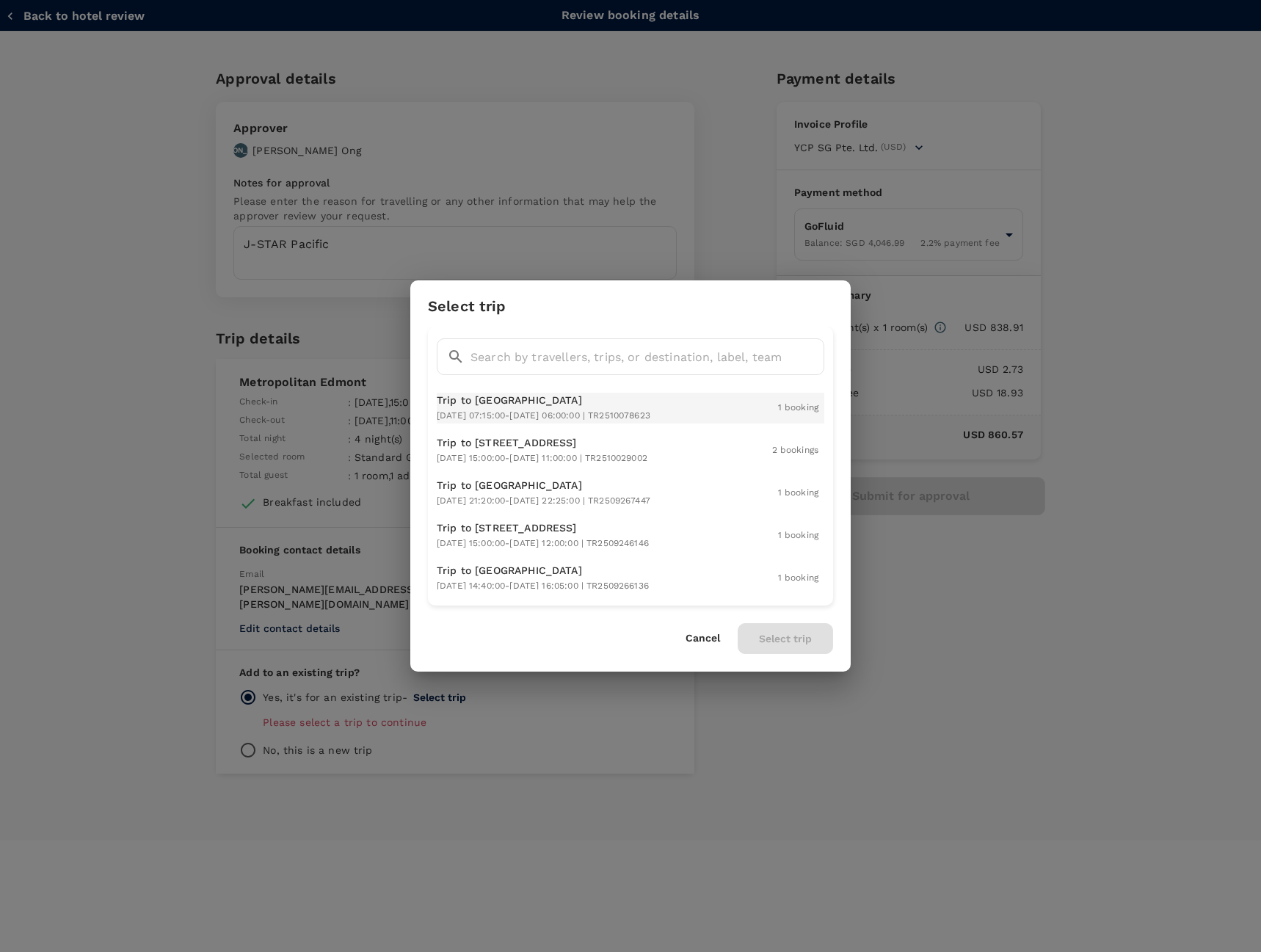
click at [651, 408] on div "Trip to Tokyo 2025-10-14 07:15:00 - 2025-10-19 06:00:00 | TR2510078623" at bounding box center [544, 408] width 214 height 31
click at [790, 645] on button "Select trip" at bounding box center [785, 638] width 95 height 31
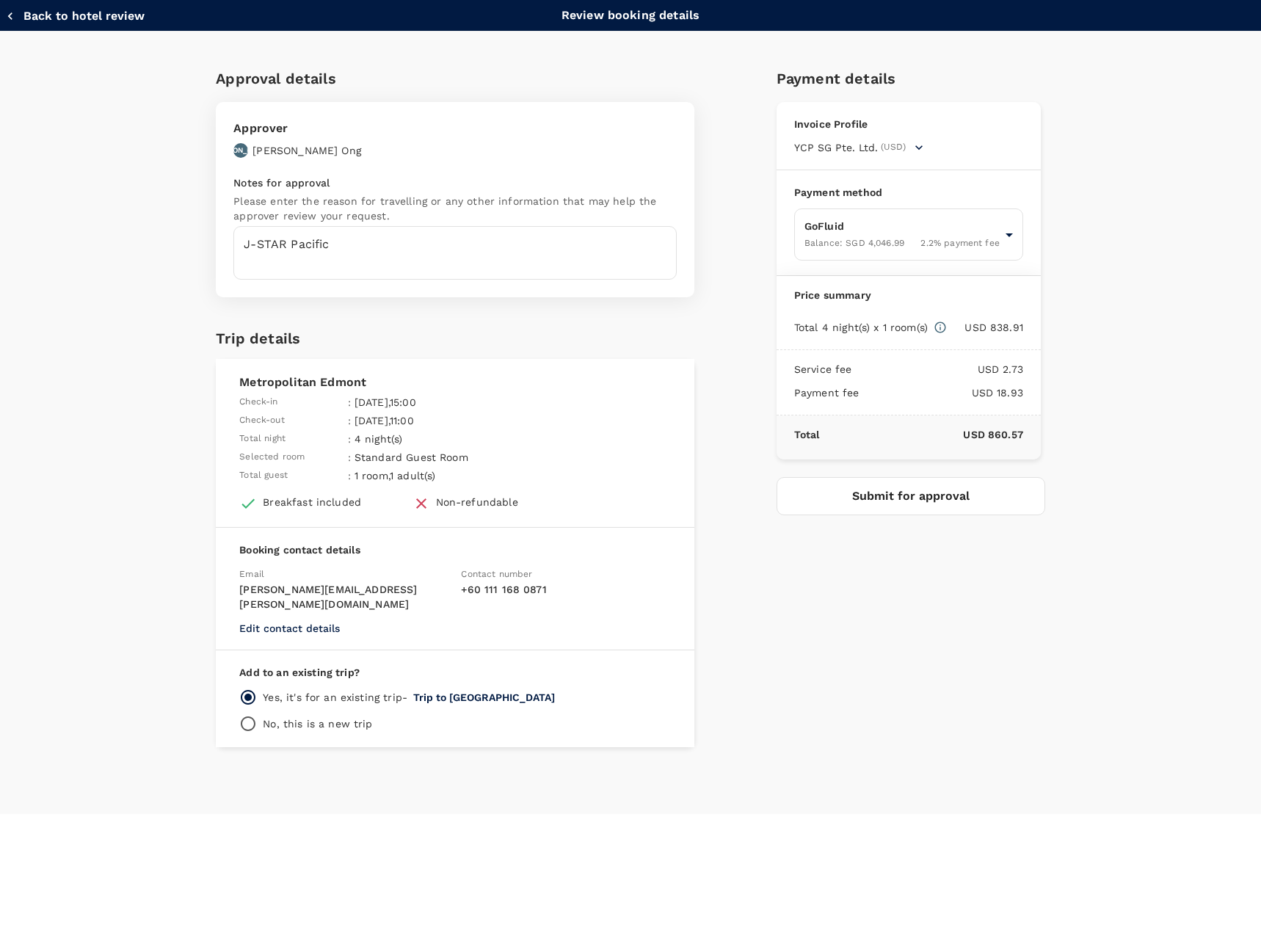
click at [890, 500] on button "Submit for approval" at bounding box center [911, 496] width 269 height 38
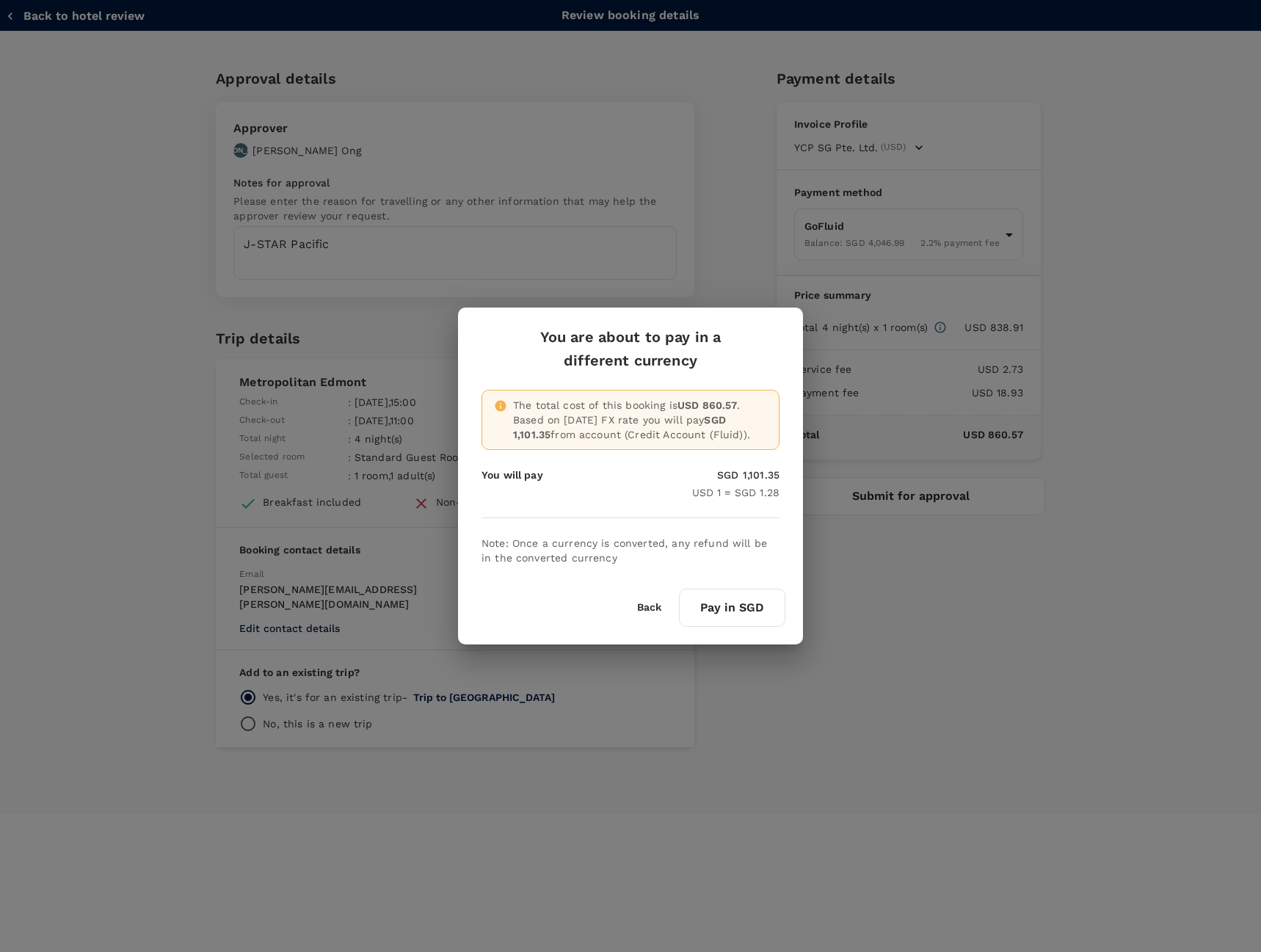
click at [724, 609] on button "Pay in SGD" at bounding box center [732, 608] width 106 height 38
